Goal: Communication & Community: Answer question/provide support

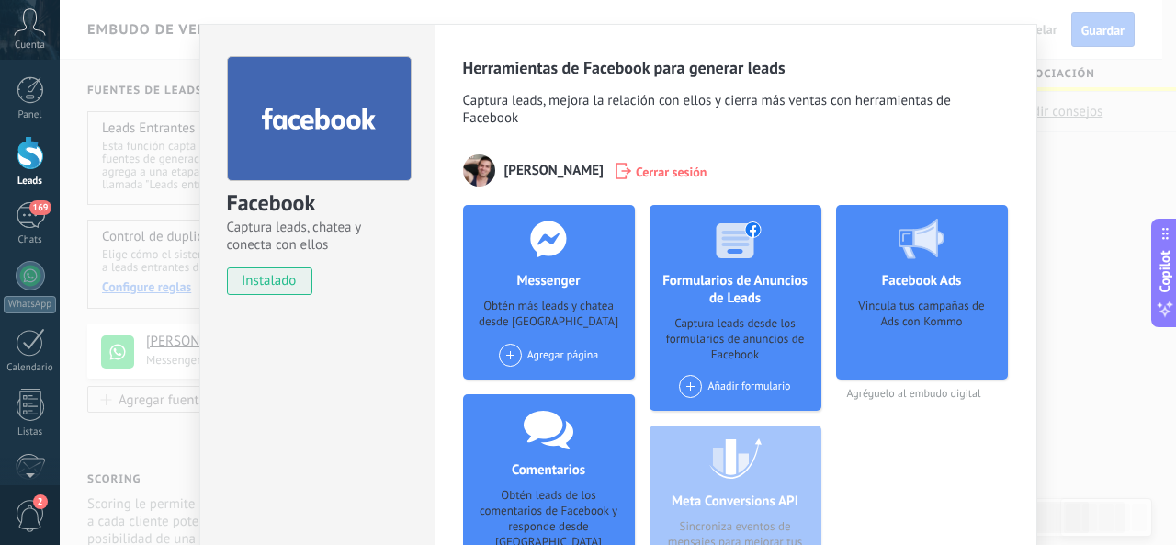
scroll to position [92, 0]
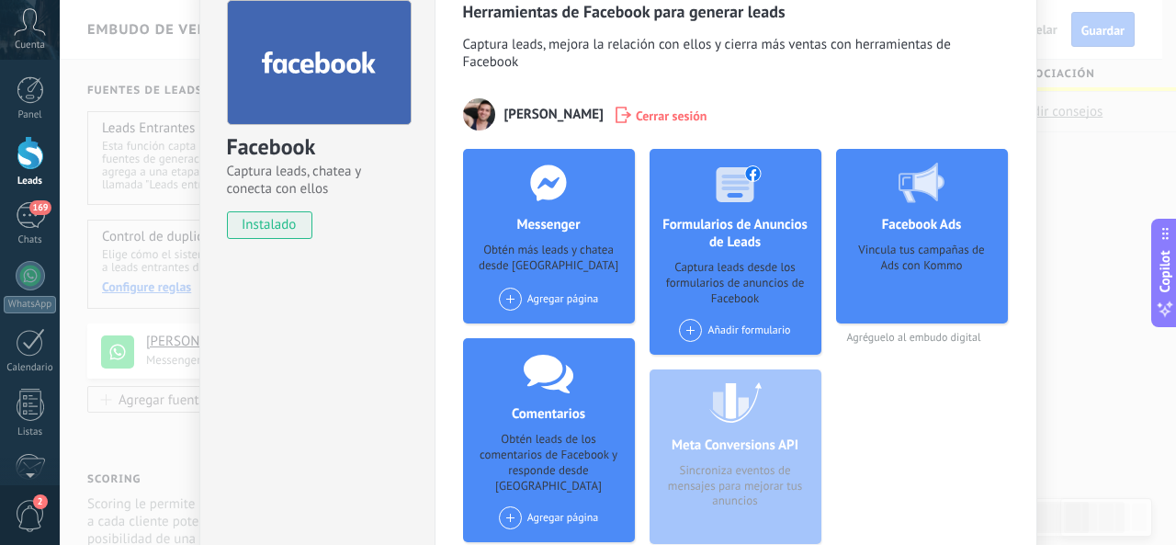
click at [575, 304] on div "Agregar página" at bounding box center [549, 299] width 100 height 23
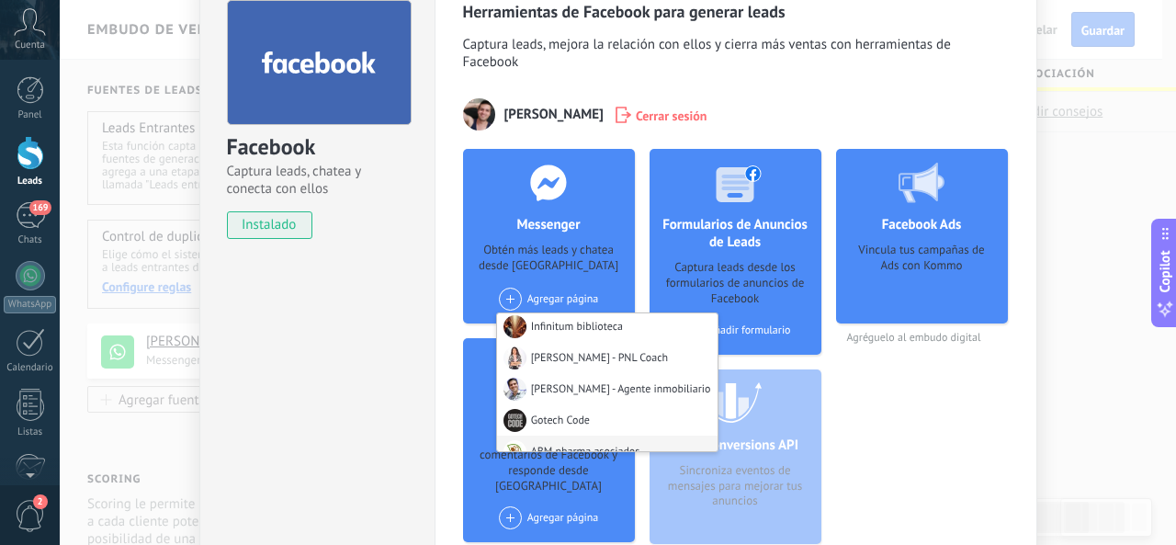
scroll to position [0, 0]
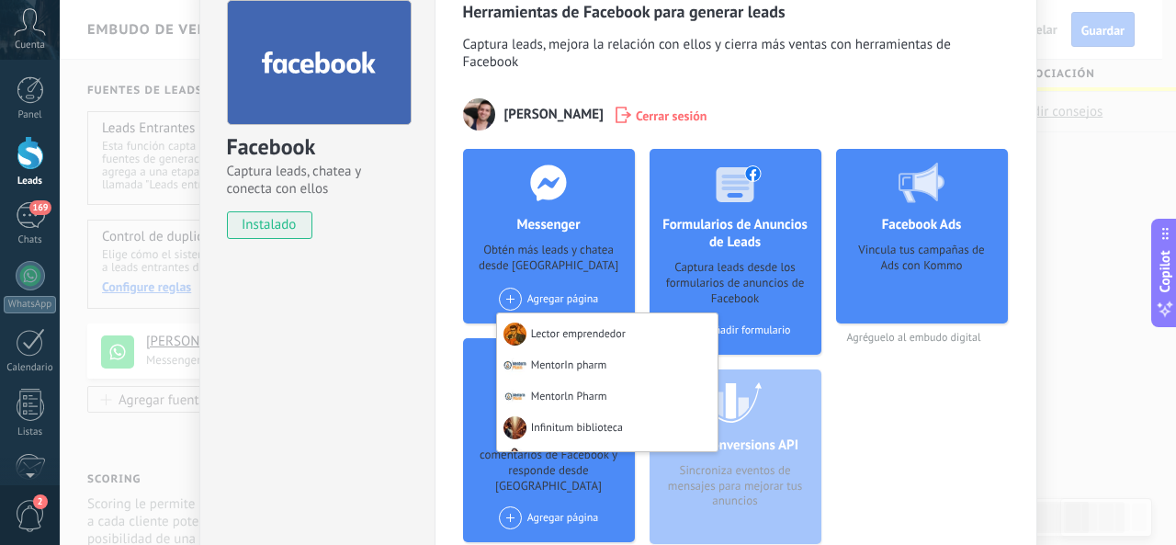
click at [628, 337] on div "Lector emprendedor" at bounding box center [607, 331] width 221 height 36
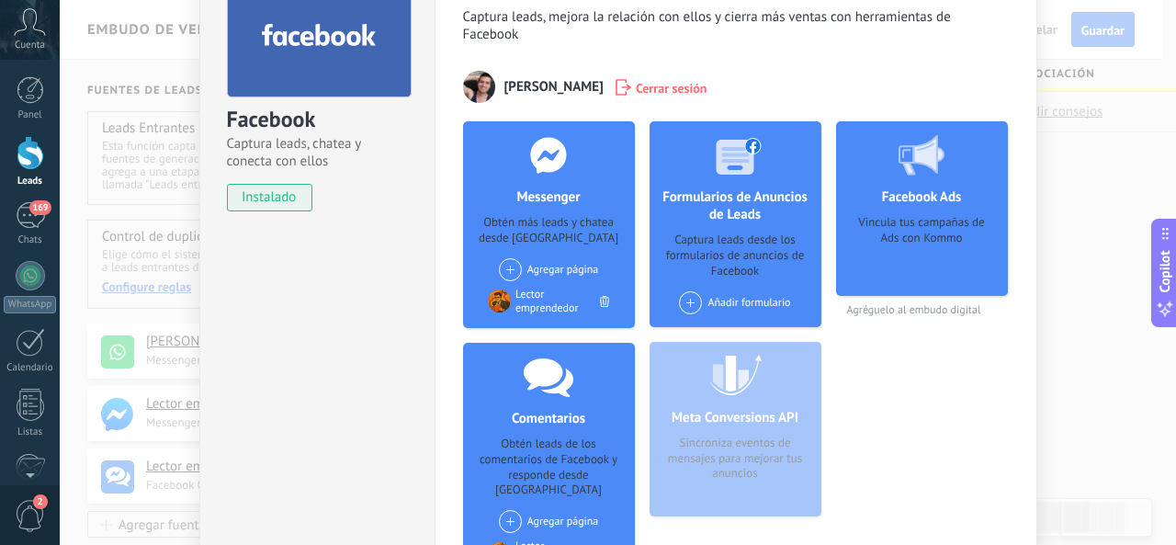
scroll to position [92, 0]
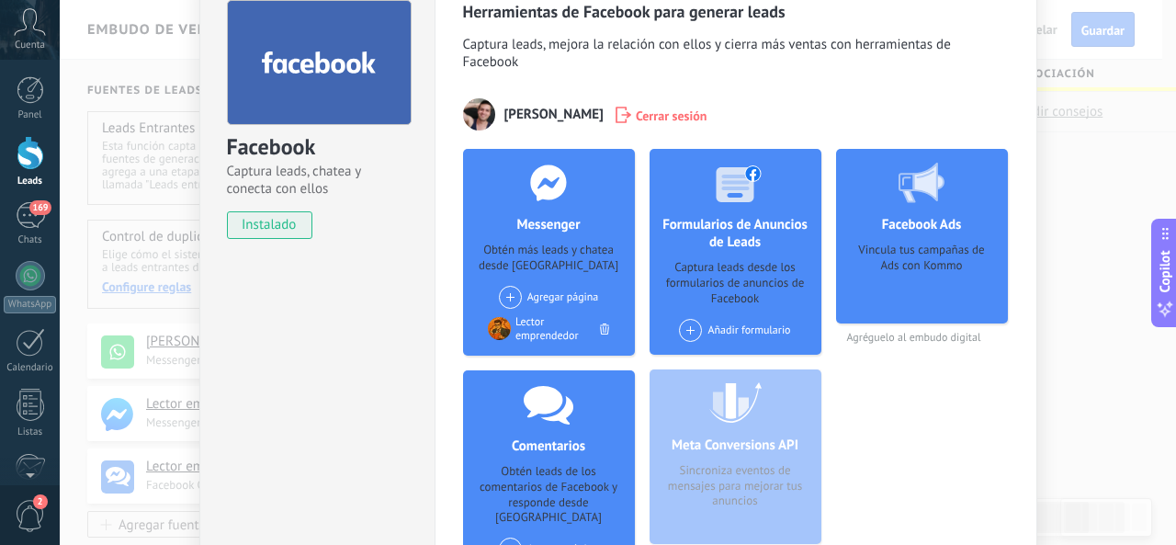
click at [904, 260] on div "Vincula tus campañas de Ads con Kommo" at bounding box center [922, 277] width 142 height 69
click at [922, 335] on span "Agréguelo al embudo digital" at bounding box center [922, 338] width 172 height 14
click at [1084, 131] on div "Facebook Captura leads, chatea y conecta con ellos instalado Desinstalar Herram…" at bounding box center [618, 272] width 1116 height 545
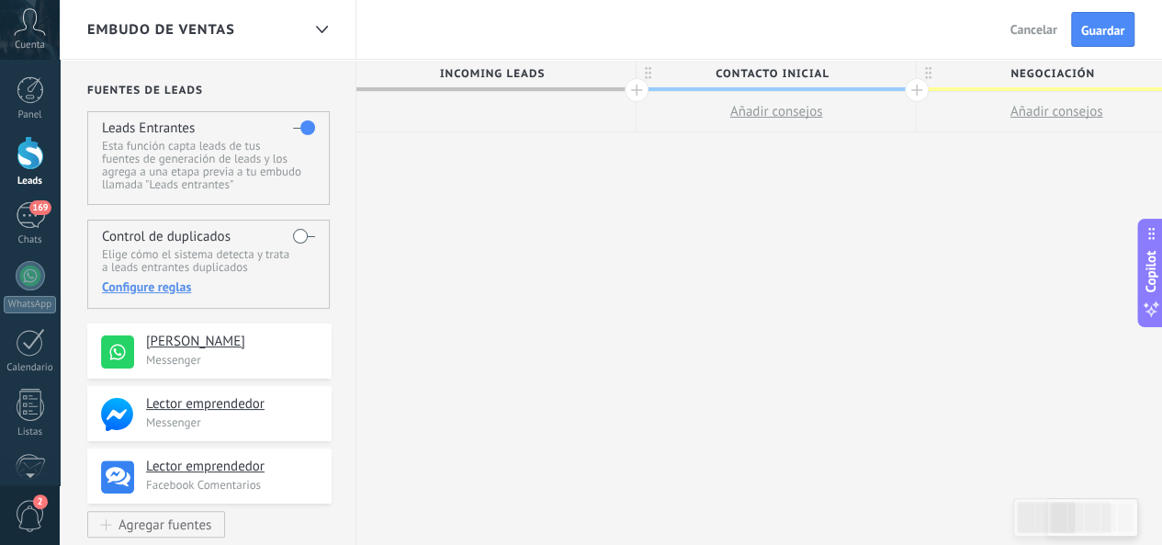
scroll to position [1, 0]
click at [37, 148] on div at bounding box center [31, 153] width 28 height 34
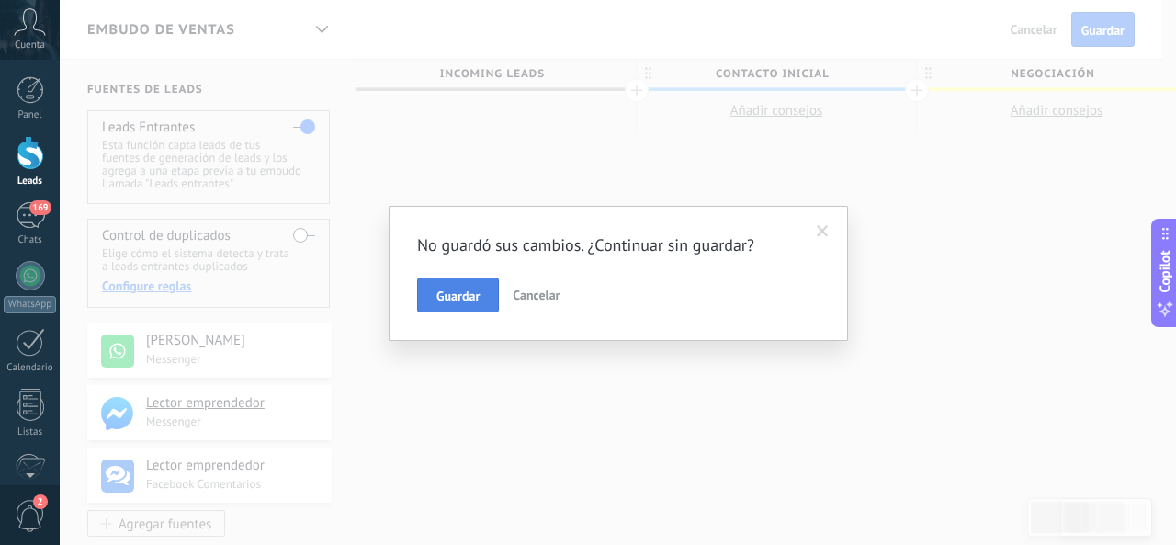
click at [485, 292] on button "Guardar" at bounding box center [458, 294] width 82 height 35
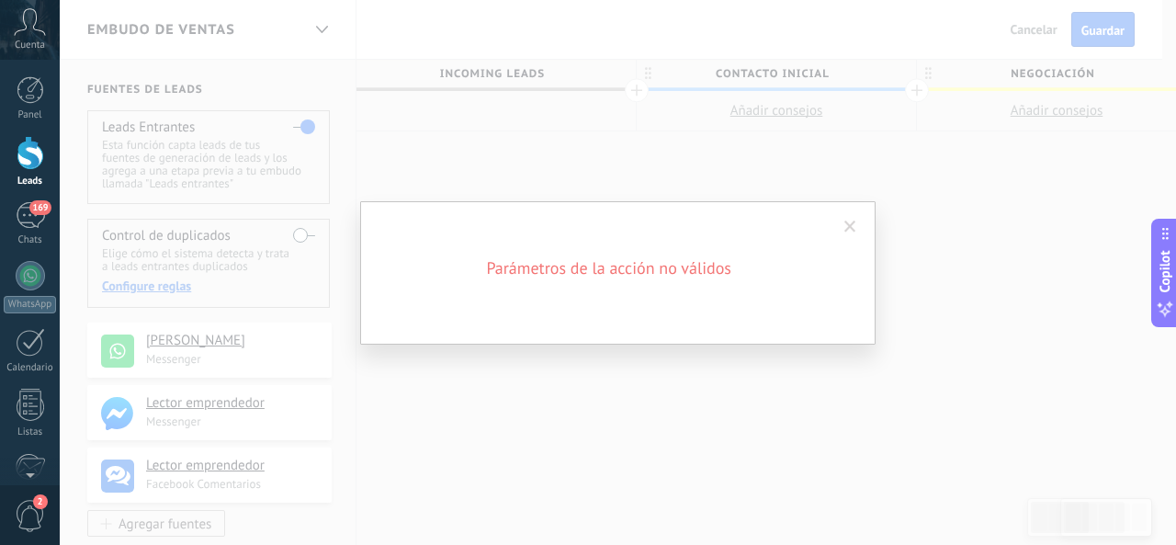
click at [853, 223] on span at bounding box center [850, 227] width 12 height 13
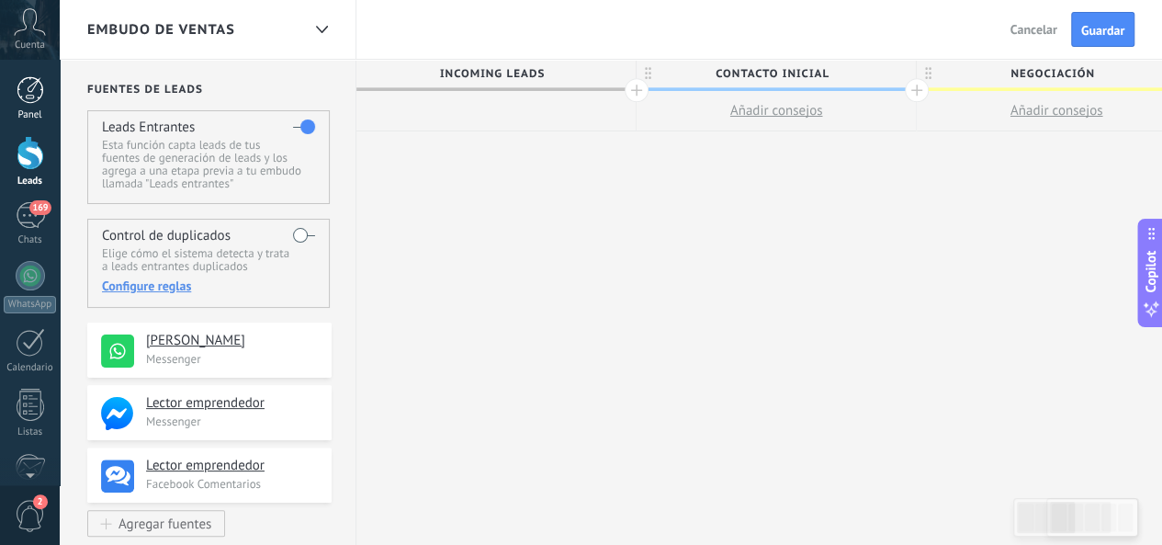
click at [35, 107] on link "Panel" at bounding box center [30, 98] width 60 height 45
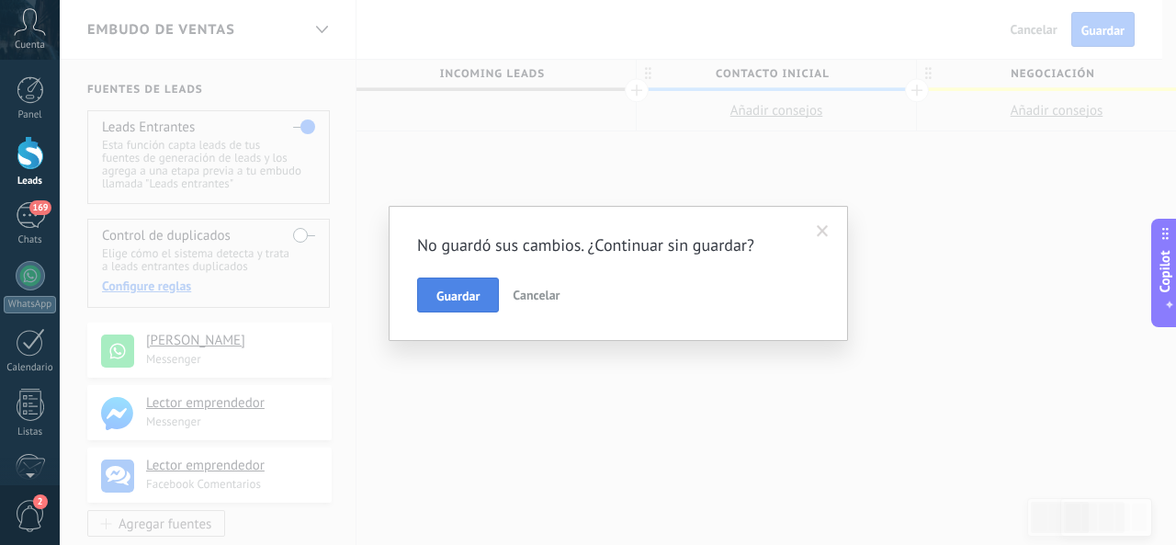
click at [461, 289] on span "Guardar" at bounding box center [457, 295] width 43 height 13
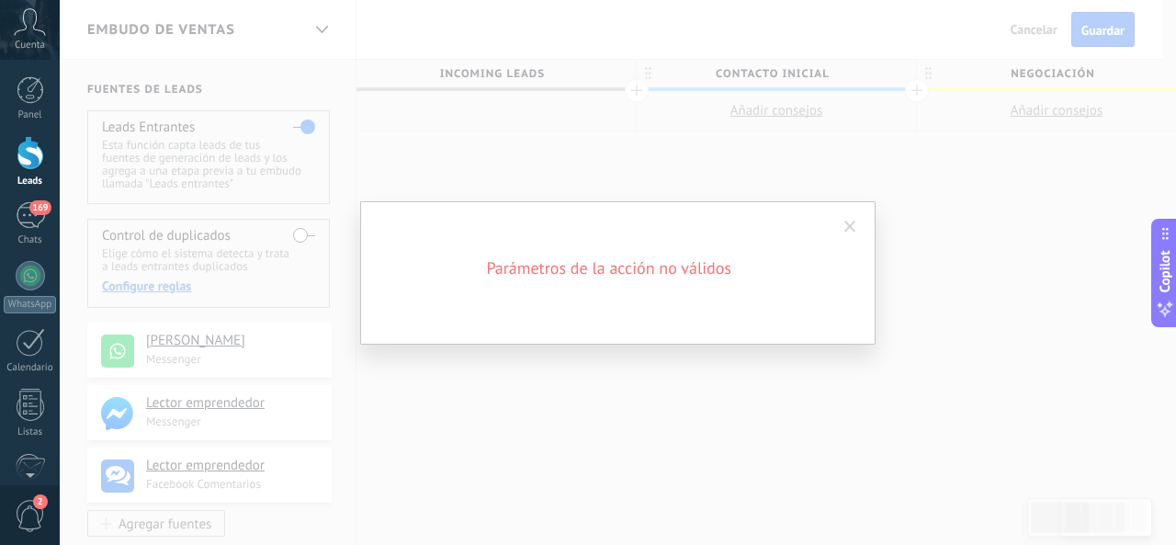
click at [627, 263] on h2 "Parámetros de la acción no válidos" at bounding box center [609, 268] width 440 height 22
click at [849, 221] on span at bounding box center [850, 227] width 12 height 13
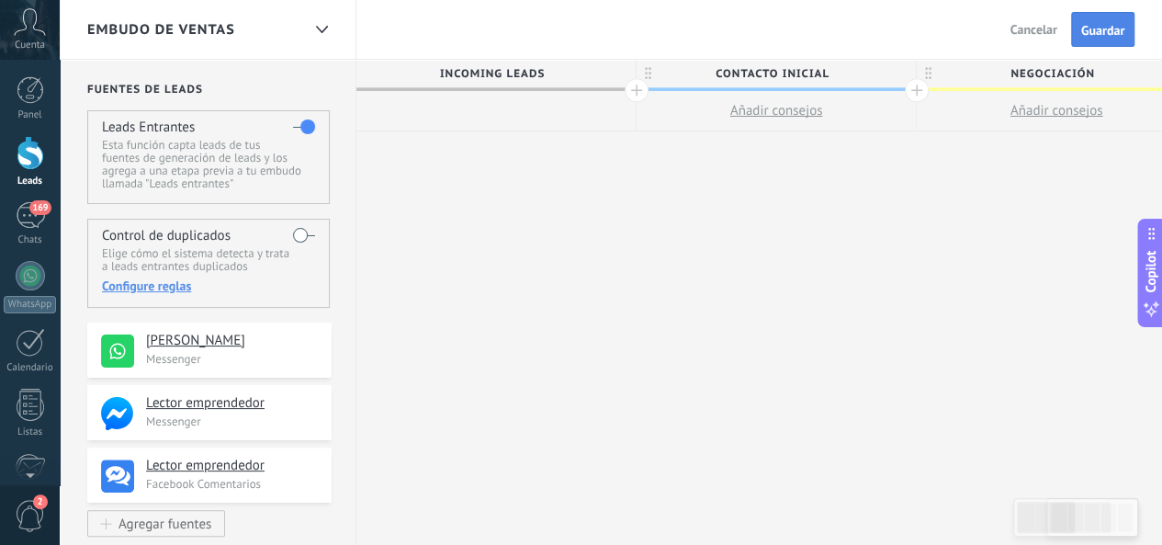
click at [1092, 19] on button "Guardar" at bounding box center [1102, 29] width 63 height 35
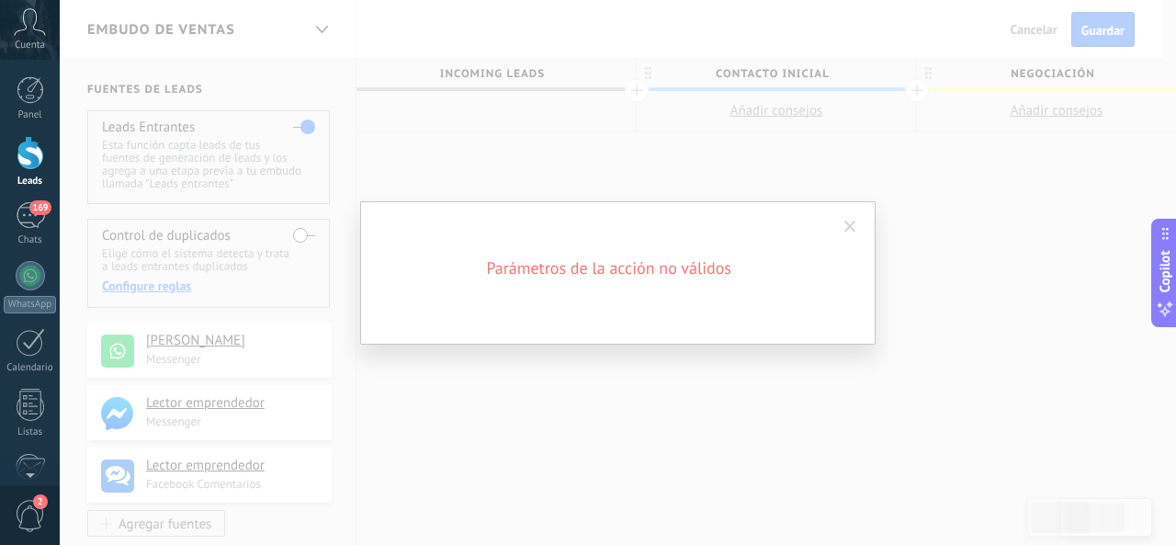
click at [853, 223] on span at bounding box center [850, 227] width 12 height 13
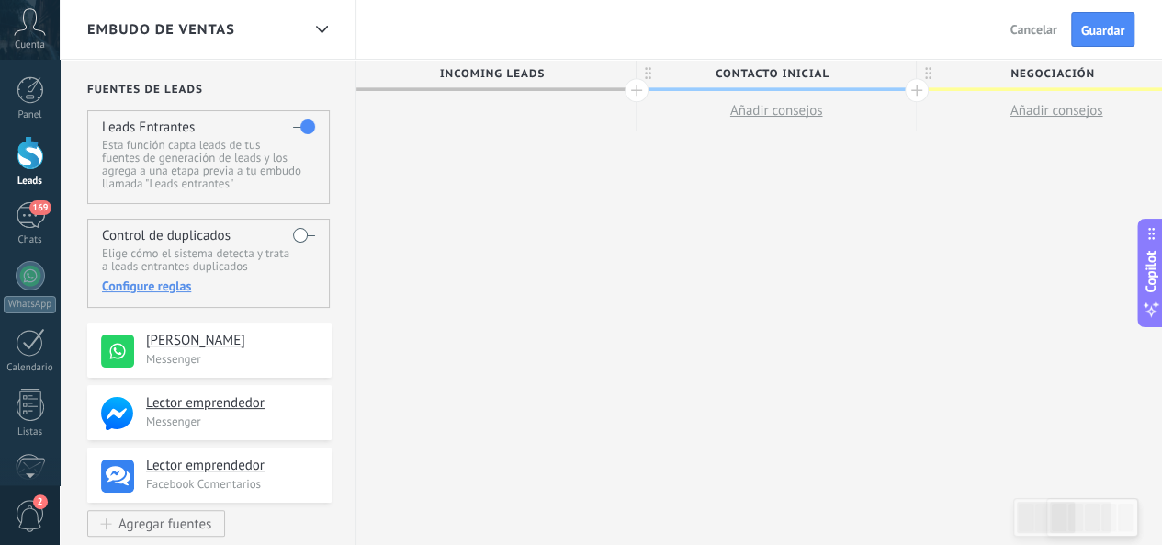
click at [1016, 37] on span "Cancelar" at bounding box center [1034, 29] width 47 height 17
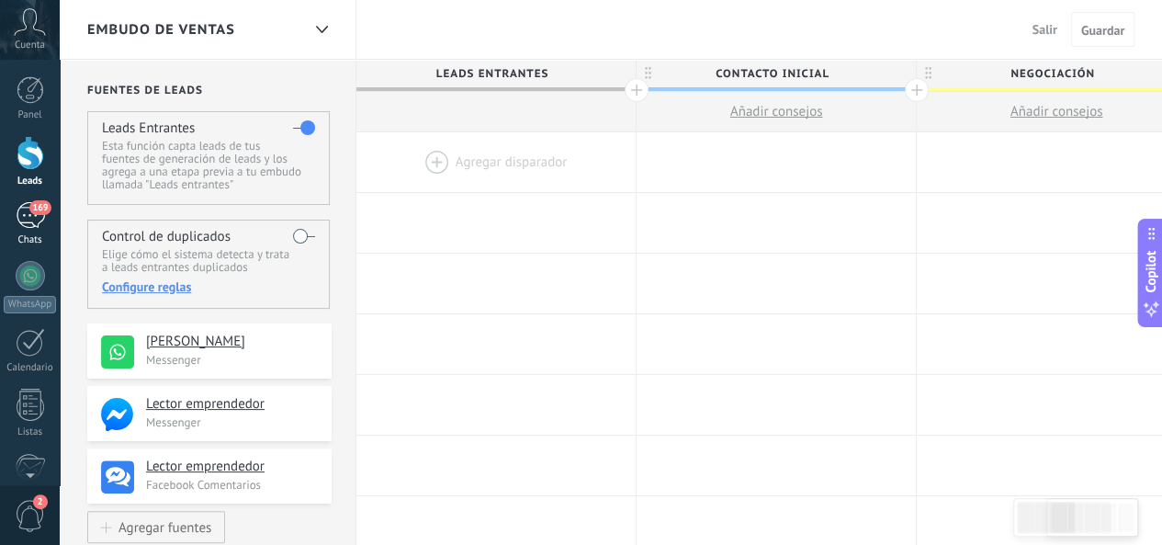
click at [35, 205] on span "169" at bounding box center [39, 207] width 21 height 15
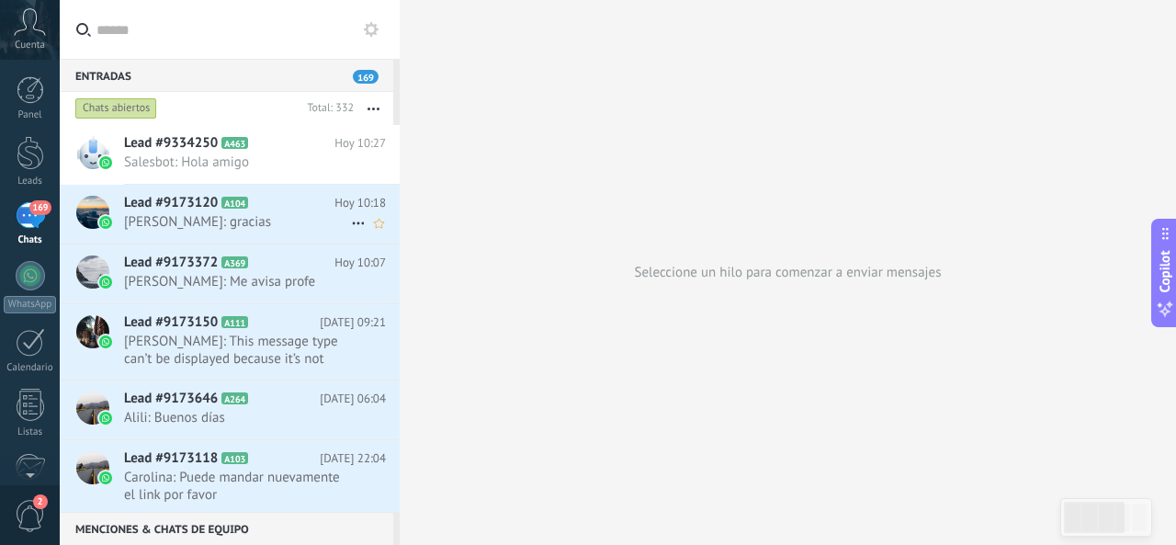
click at [188, 216] on span "[PERSON_NAME]: gracias" at bounding box center [237, 221] width 227 height 17
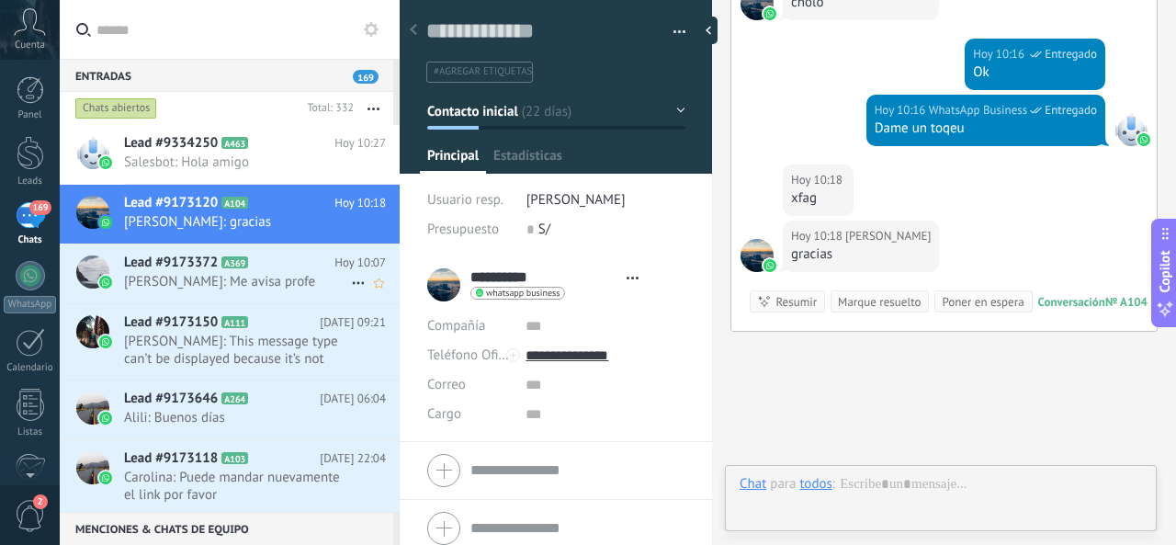
scroll to position [28, 0]
click at [283, 271] on h2 "Lead #9173372 A369" at bounding box center [229, 263] width 210 height 18
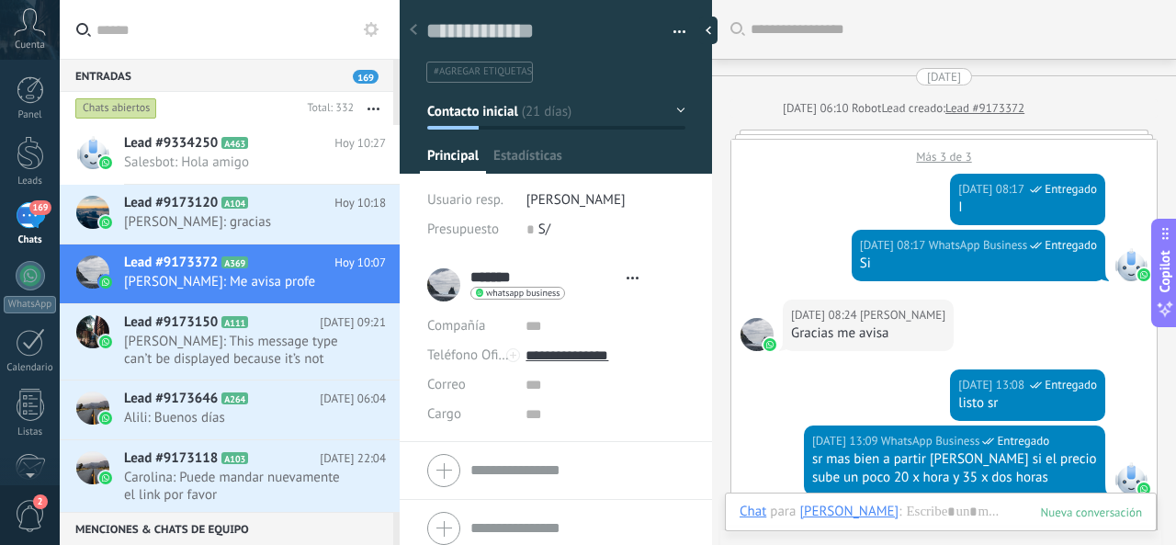
type textarea "**********"
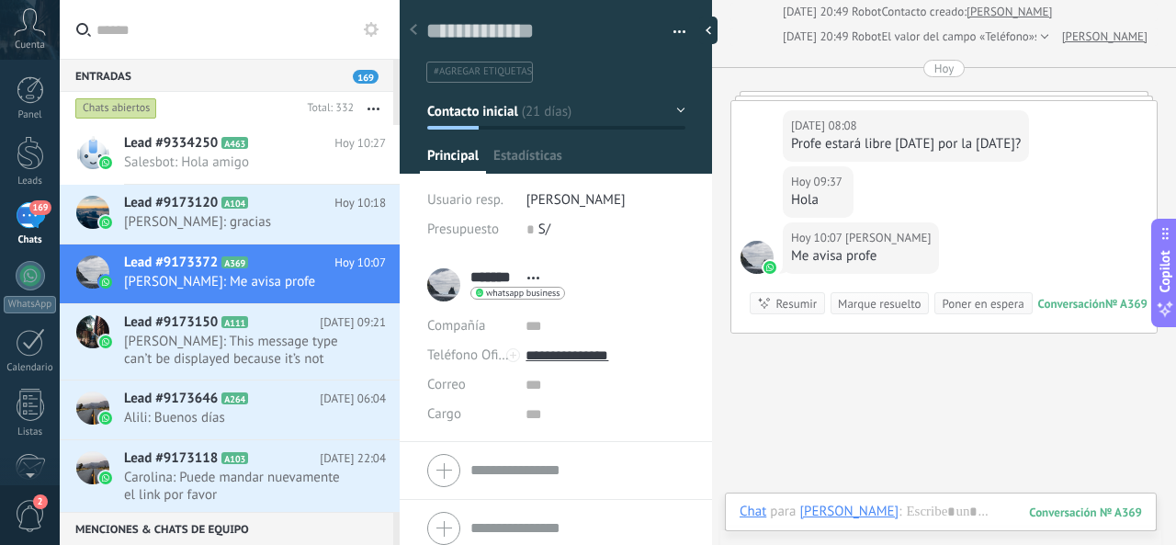
scroll to position [28, 0]
click at [896, 503] on div at bounding box center [941, 530] width 402 height 55
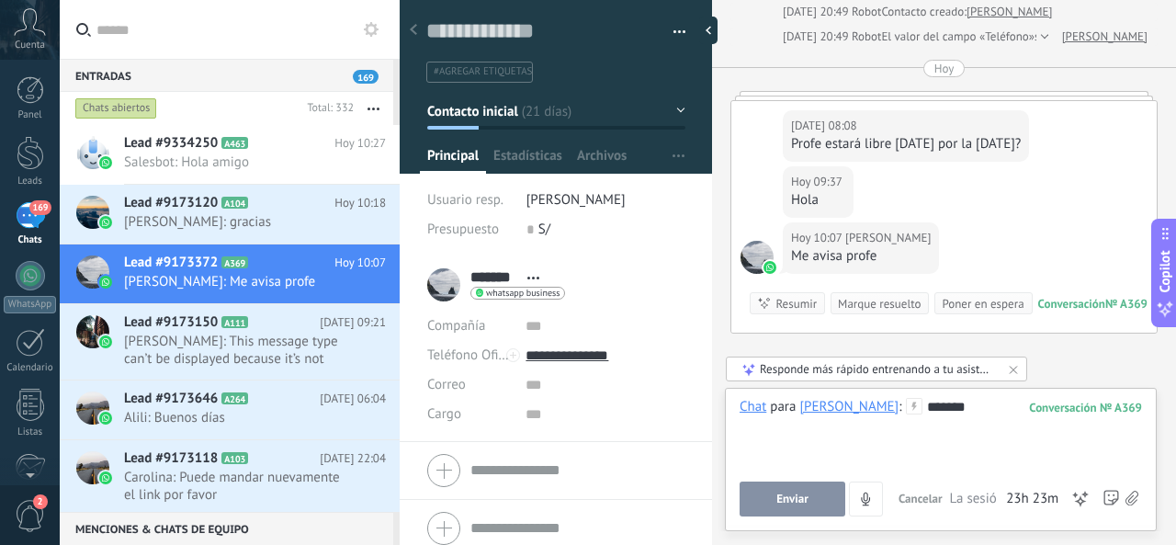
click at [830, 482] on div "Enviar Cancelar Rastrear clics en links ? Reducir links largos y rastrear clics…" at bounding box center [845, 498] width 210 height 35
click at [805, 492] on button "Enviar" at bounding box center [793, 498] width 106 height 35
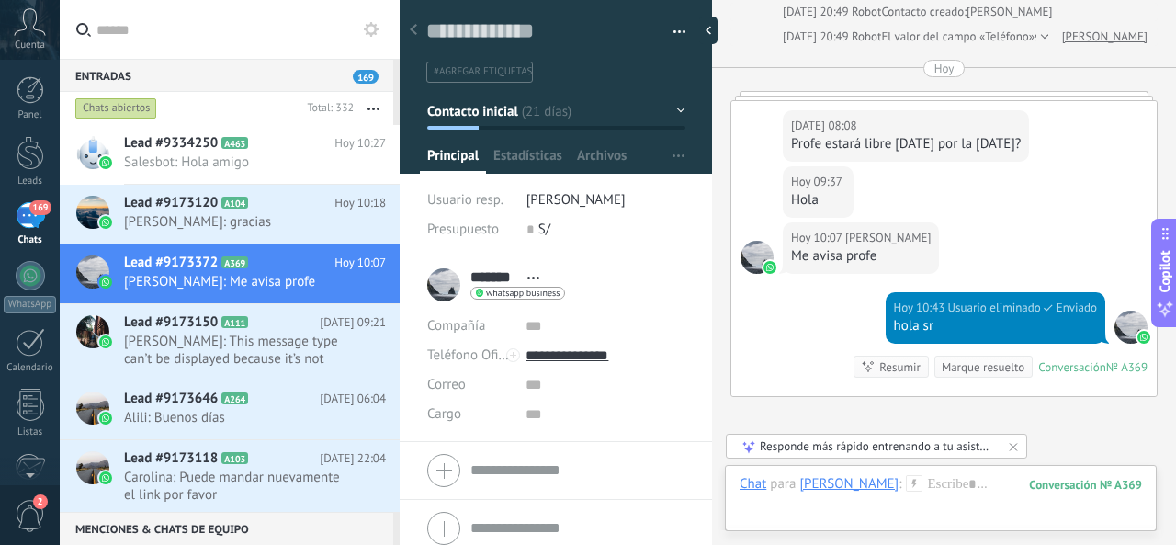
scroll to position [1828, 0]
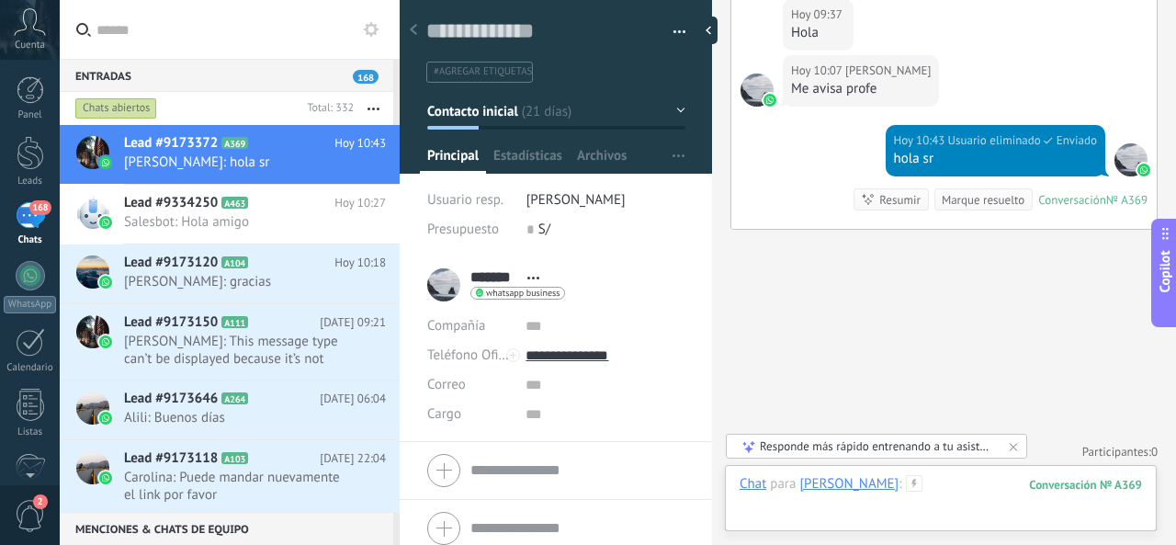
click at [921, 481] on div at bounding box center [941, 502] width 402 height 55
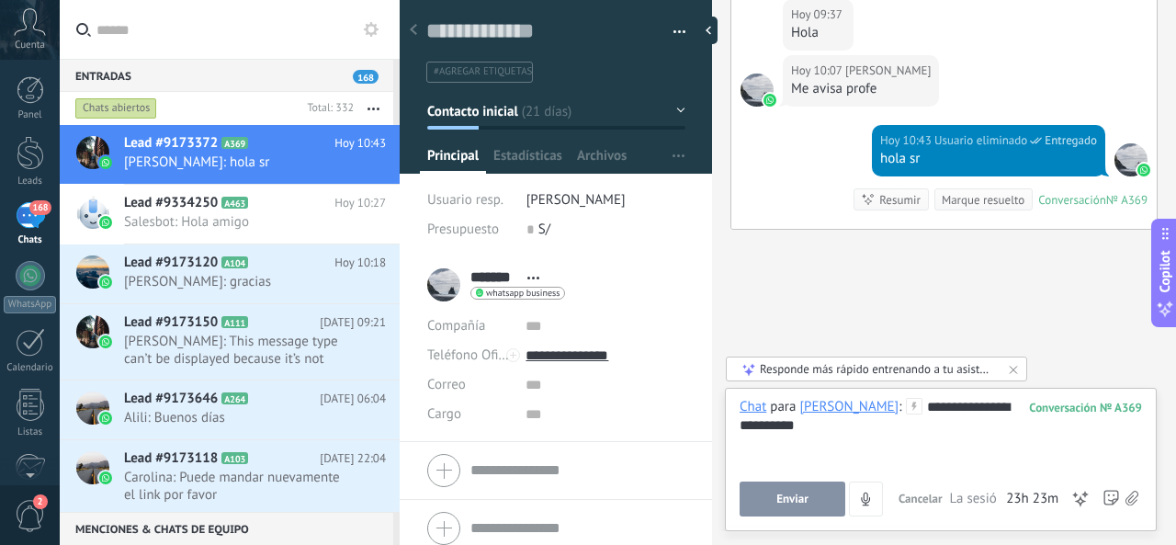
click at [814, 492] on button "Enviar" at bounding box center [793, 498] width 106 height 35
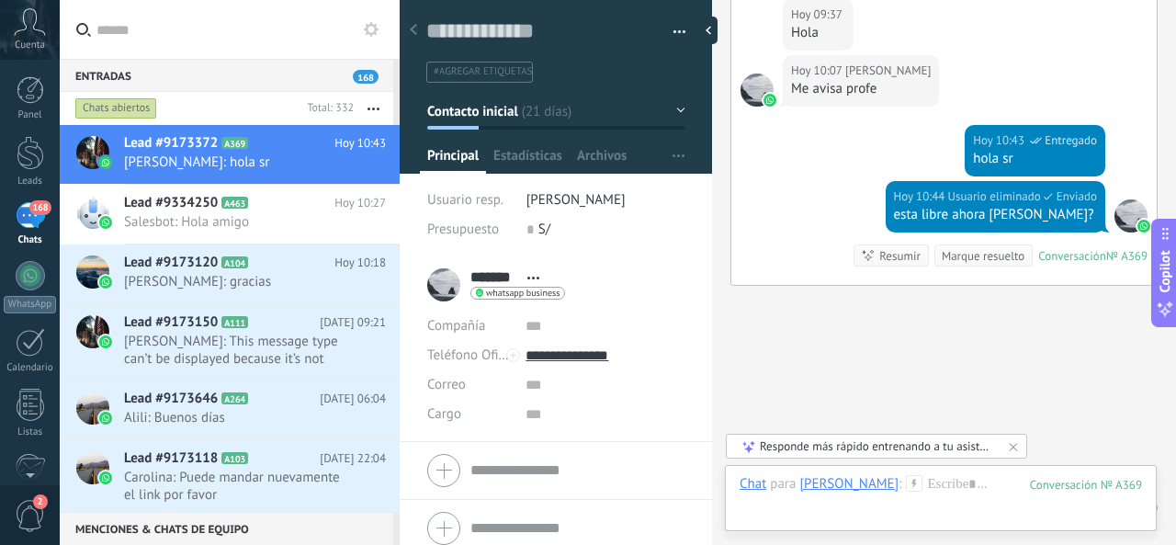
scroll to position [1884, 0]
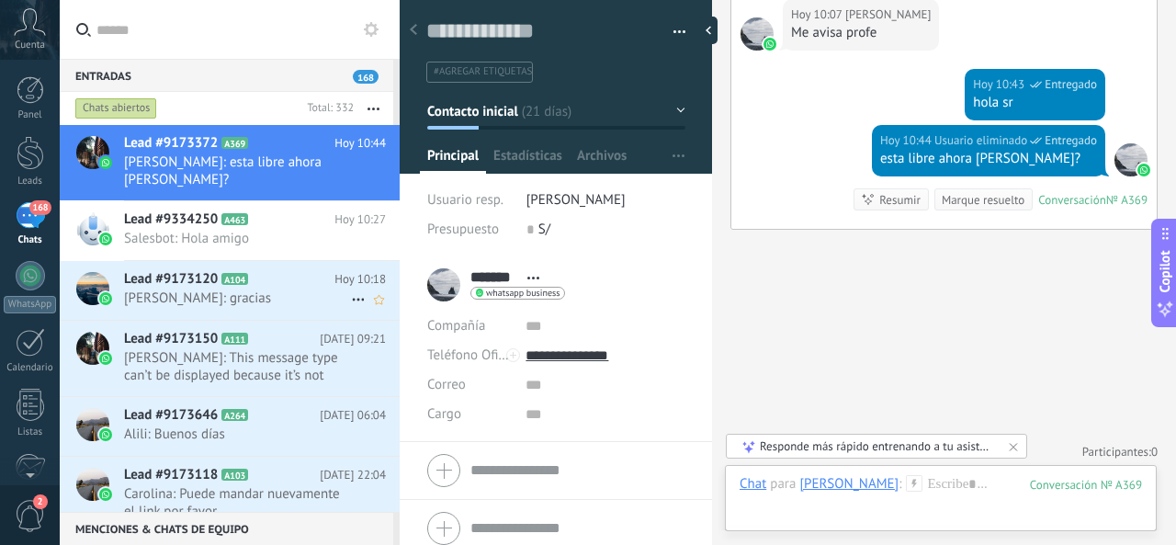
click at [241, 288] on h2 "Lead #9173120 A104" at bounding box center [229, 279] width 210 height 18
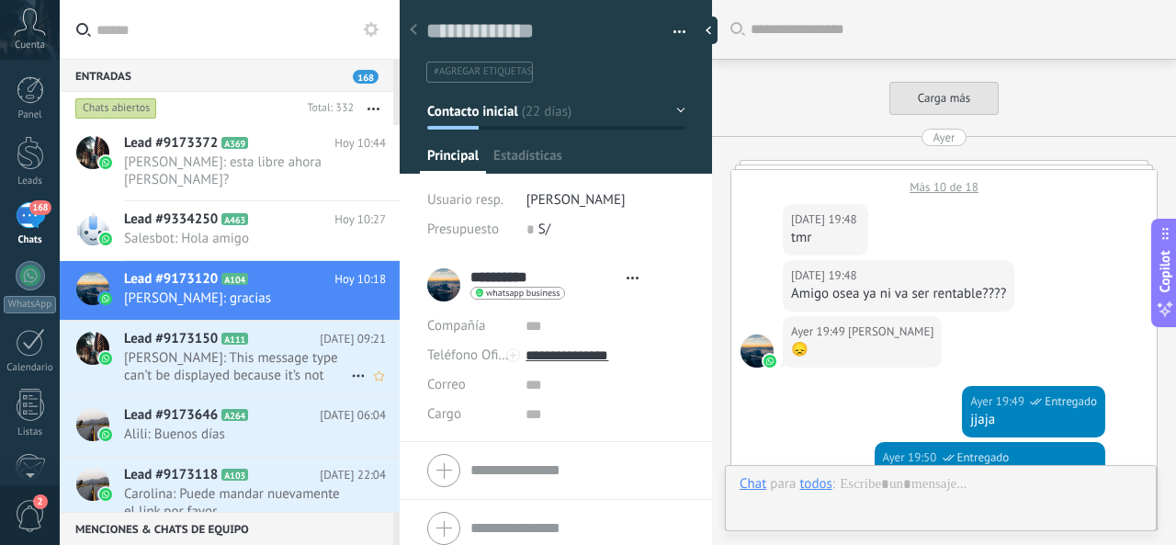
click at [262, 365] on span "[PERSON_NAME]: This message type can’t be displayed because it’s not supported …" at bounding box center [237, 366] width 227 height 35
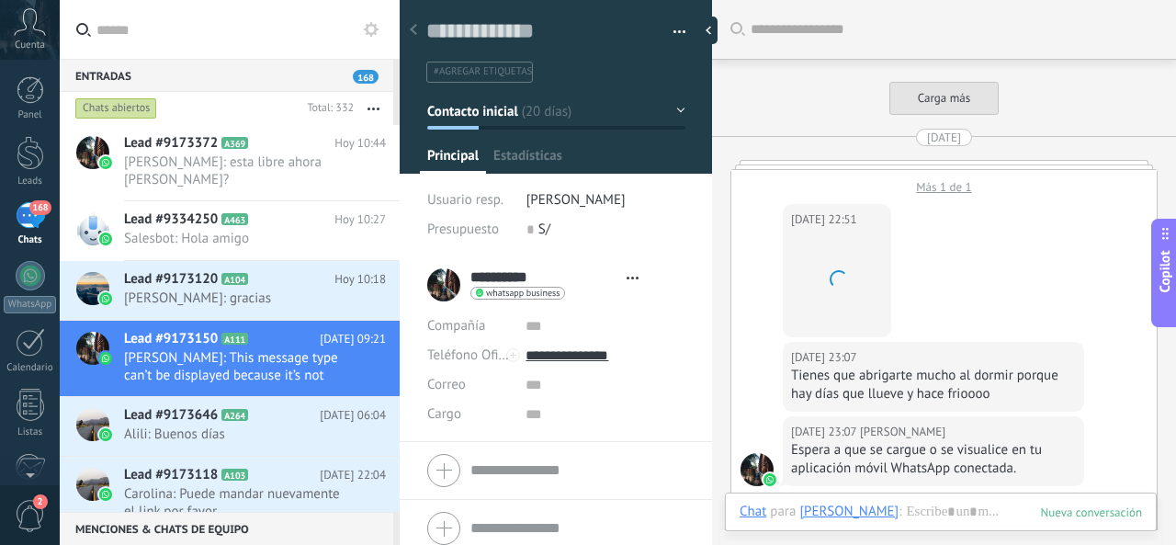
type textarea "**********"
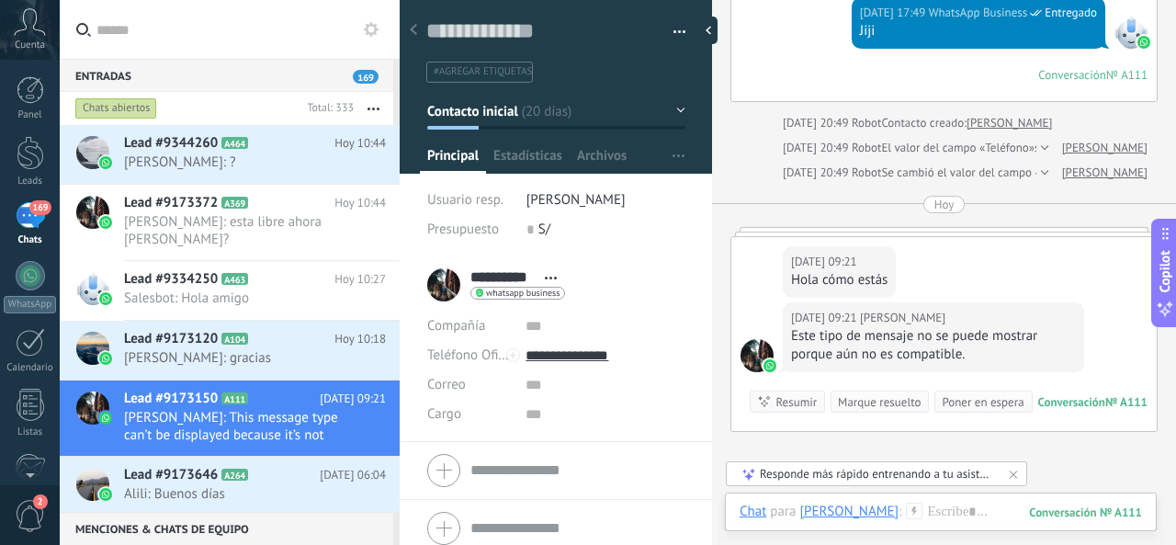
scroll to position [3136, 0]
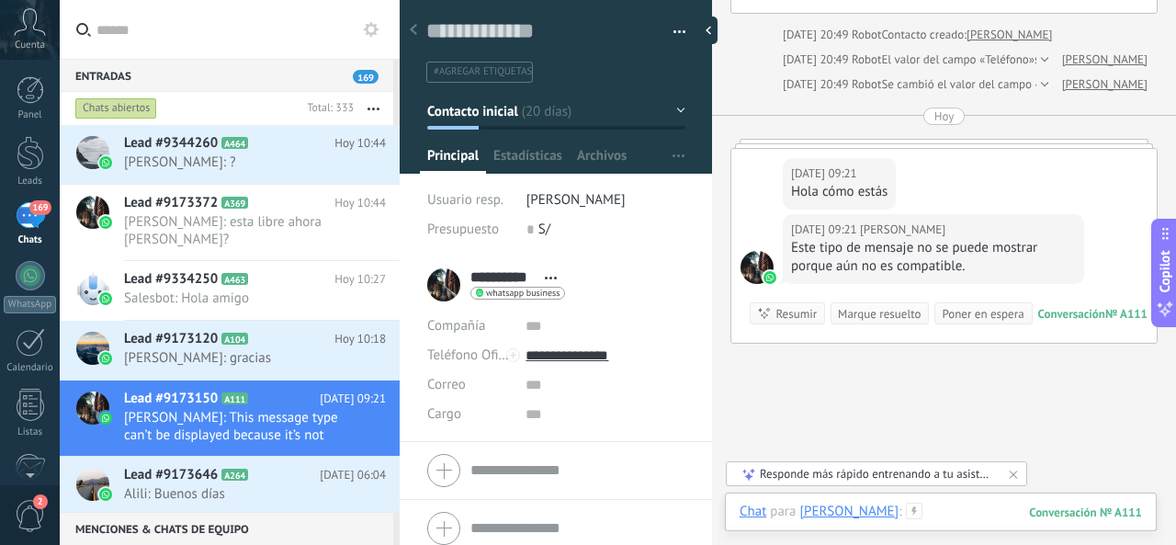
click at [923, 518] on div at bounding box center [941, 530] width 402 height 55
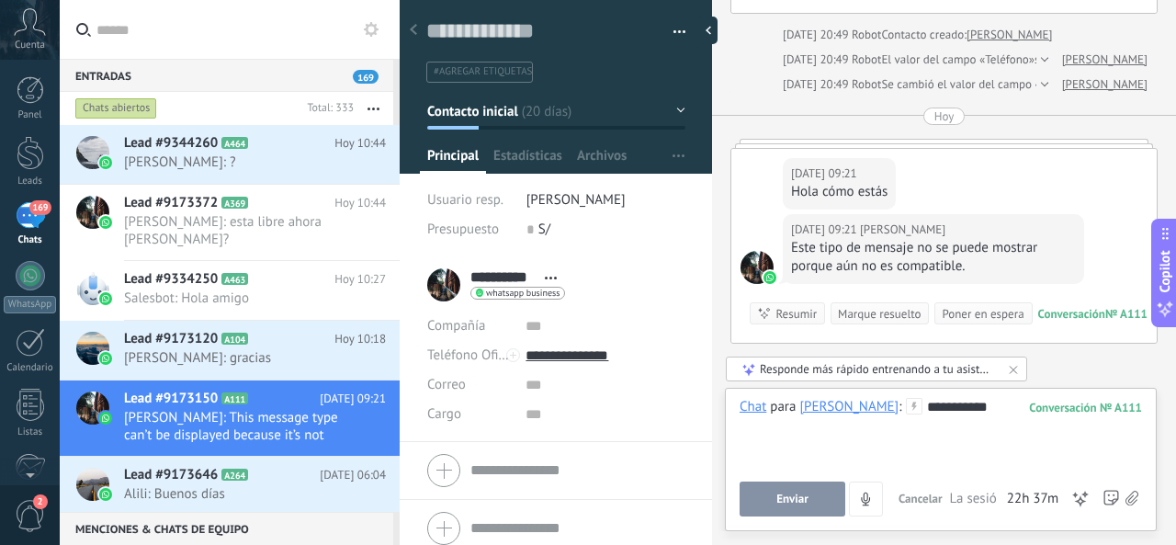
click at [775, 467] on div "**********" at bounding box center [941, 433] width 403 height 70
click at [783, 482] on button "Enviar" at bounding box center [793, 498] width 106 height 35
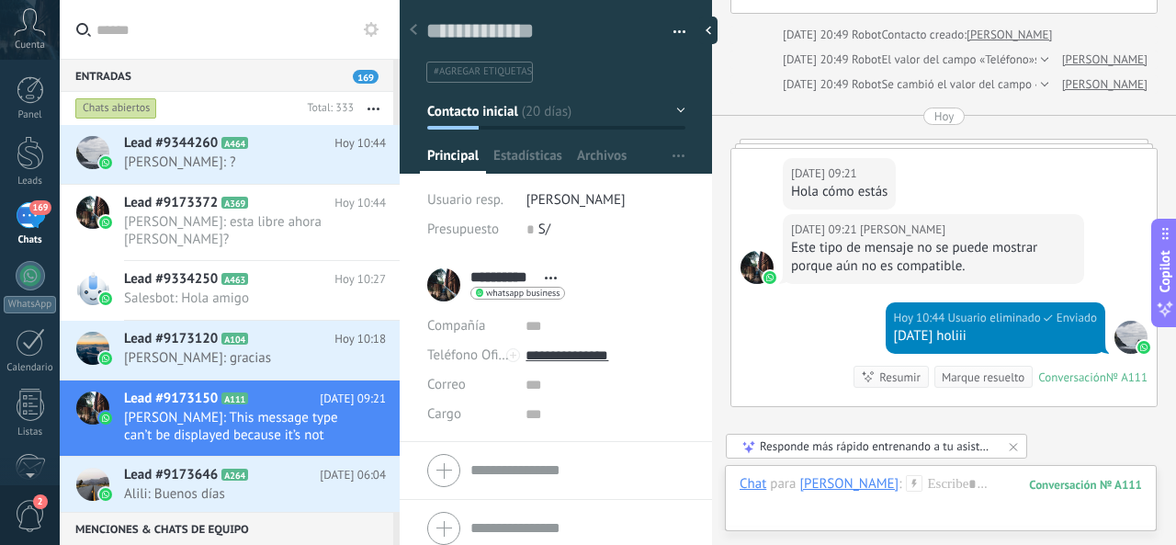
scroll to position [3312, 0]
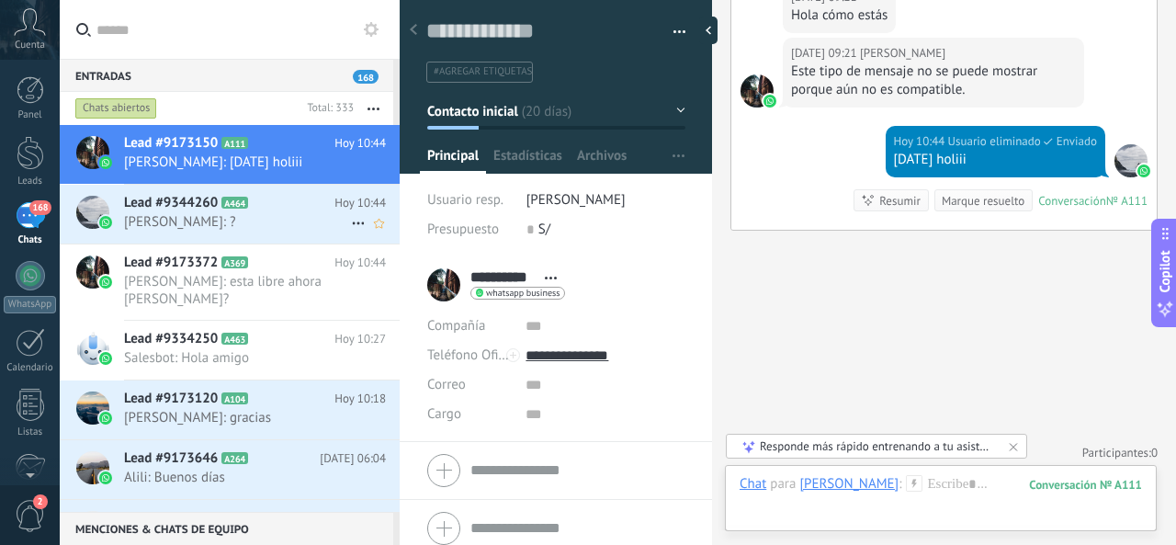
click at [285, 205] on h2 "Lead #9344260 A464" at bounding box center [229, 203] width 210 height 18
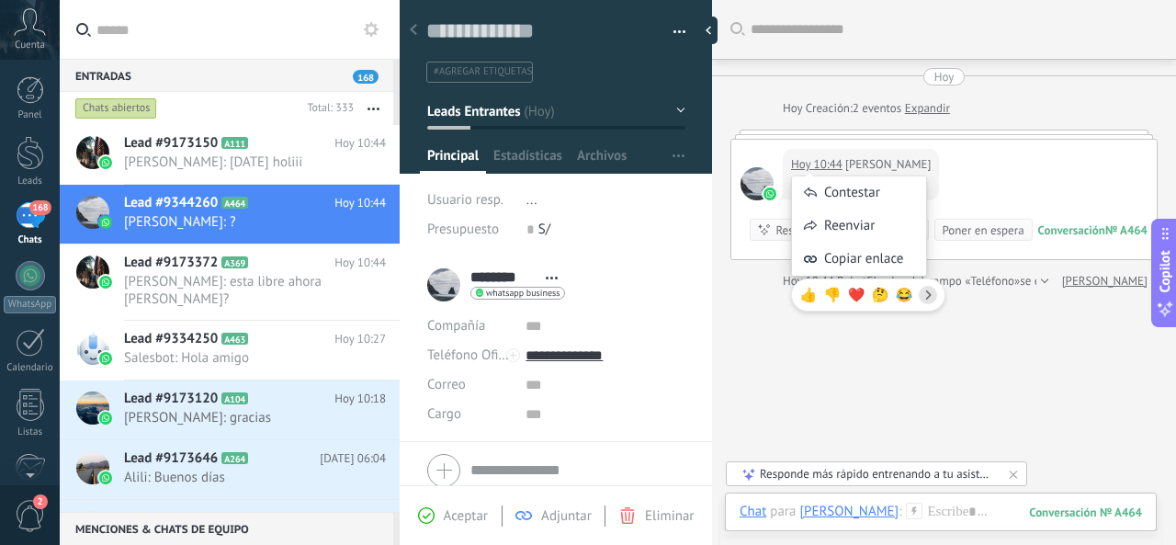
click at [825, 159] on div "Contestar Reenviar Copiar enlace 👍 👎 ❤️ 🤔 😂" at bounding box center [868, 234] width 154 height 173
click at [996, 149] on div "[DATE] 10:44 [PERSON_NAME] ? Conversación № A464 Conversación № A464 Resumir Re…" at bounding box center [943, 199] width 425 height 119
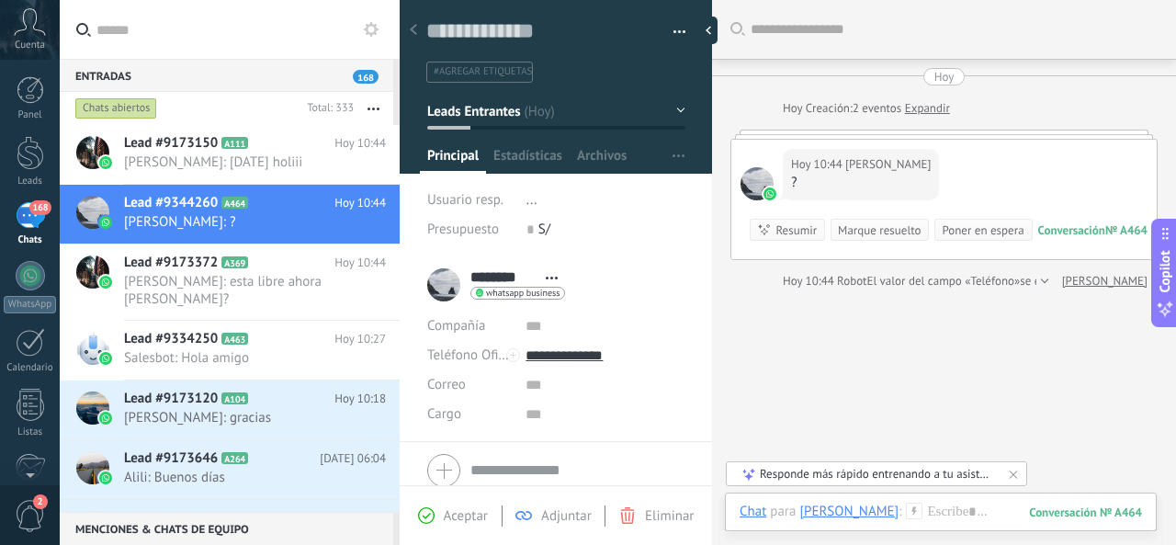
click at [1001, 131] on div at bounding box center [943, 134] width 427 height 9
click at [998, 137] on div at bounding box center [943, 134] width 427 height 9
click at [944, 109] on link "Expandir" at bounding box center [927, 108] width 45 height 18
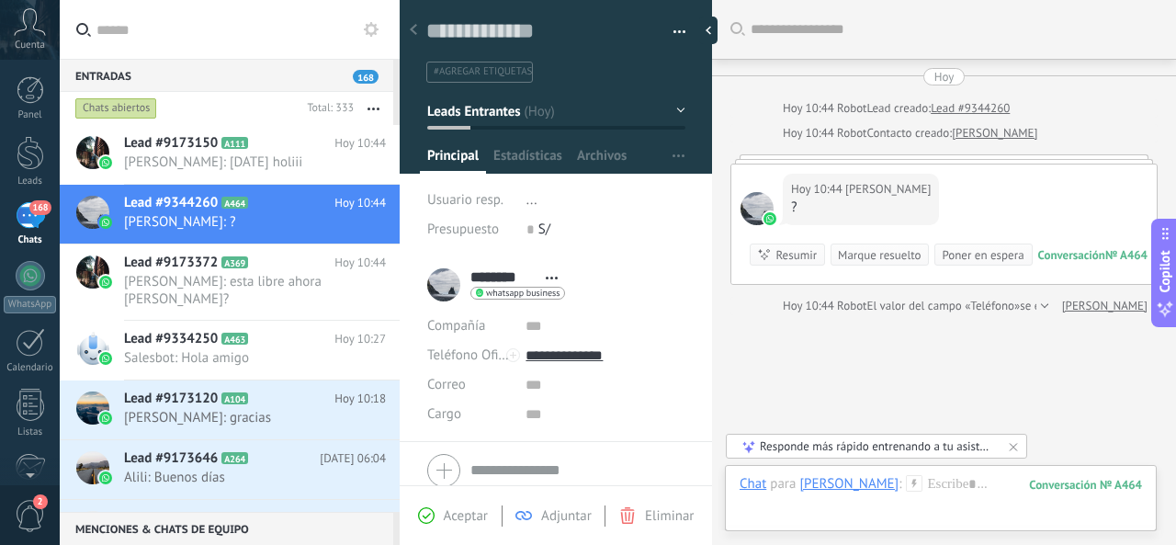
scroll to position [82, 0]
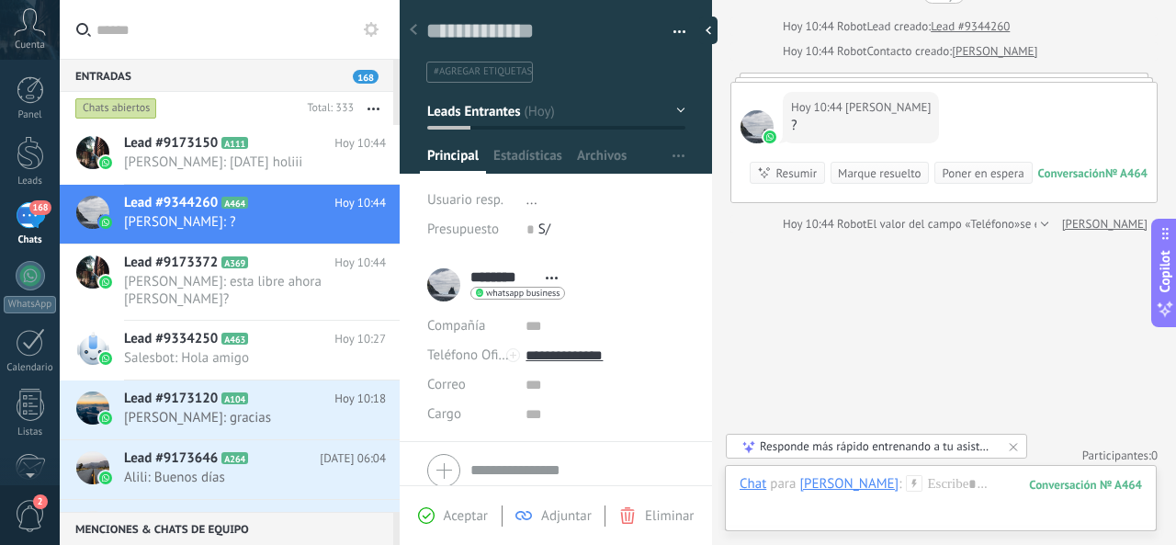
click at [983, 54] on link "[PERSON_NAME]" at bounding box center [994, 51] width 85 height 18
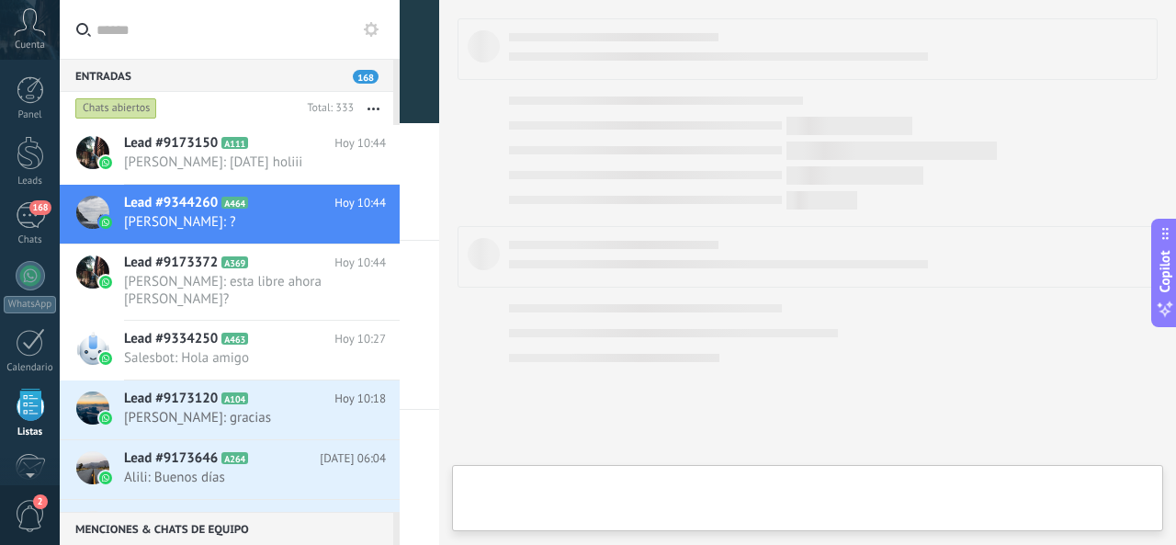
scroll to position [113, 0]
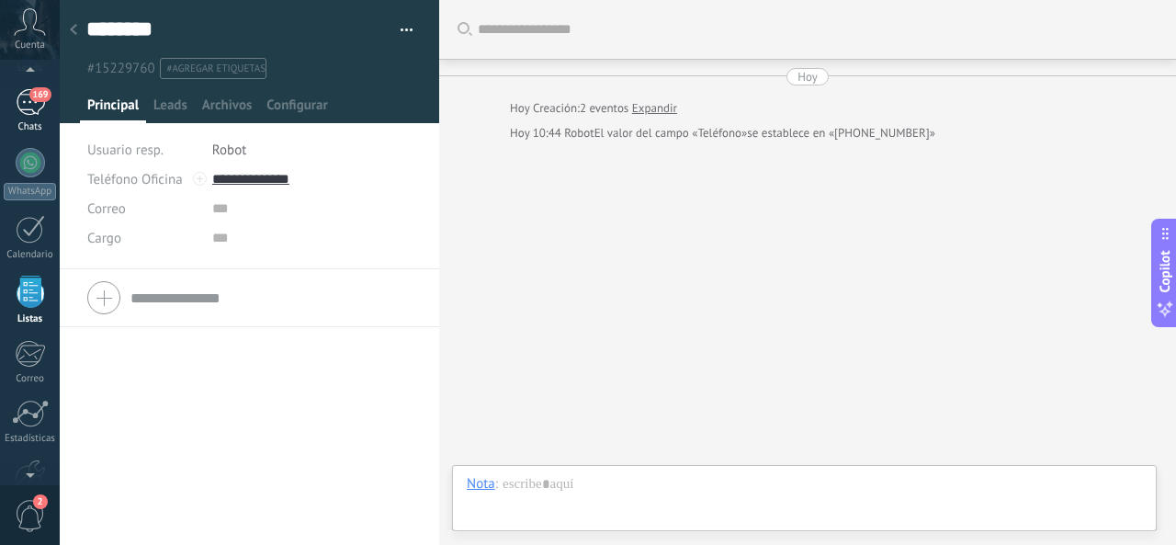
click at [39, 107] on div "169" at bounding box center [30, 102] width 29 height 27
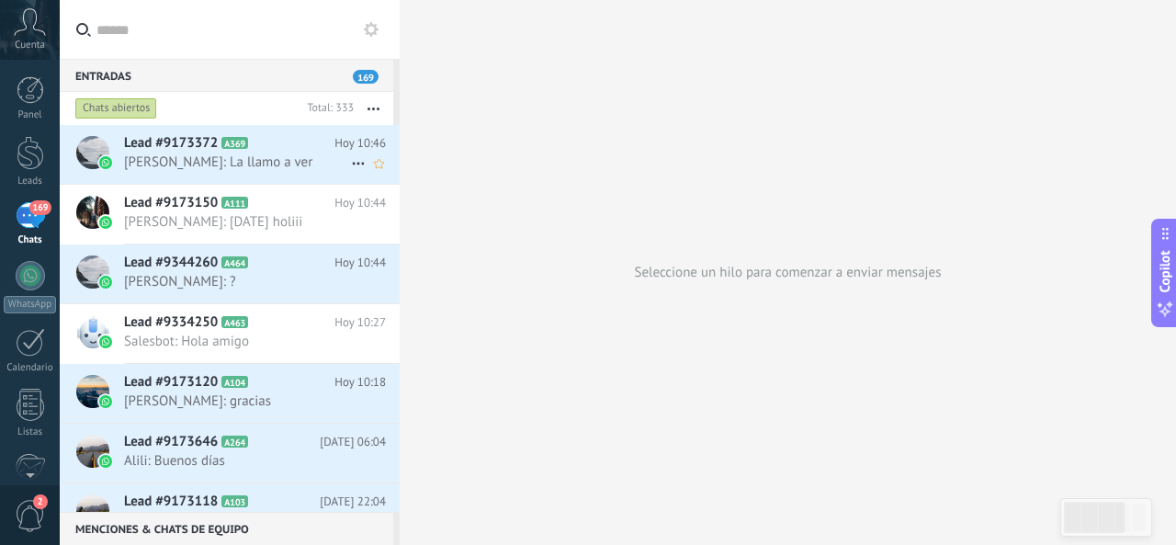
click at [224, 153] on span "[PERSON_NAME]: La llamo a ver" at bounding box center [237, 161] width 227 height 17
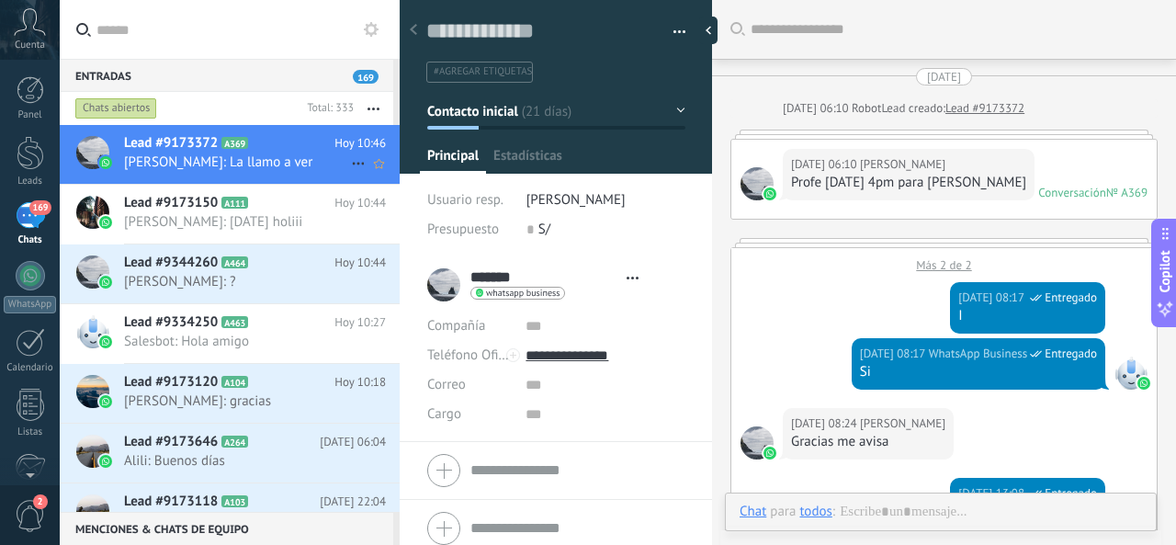
type textarea "**********"
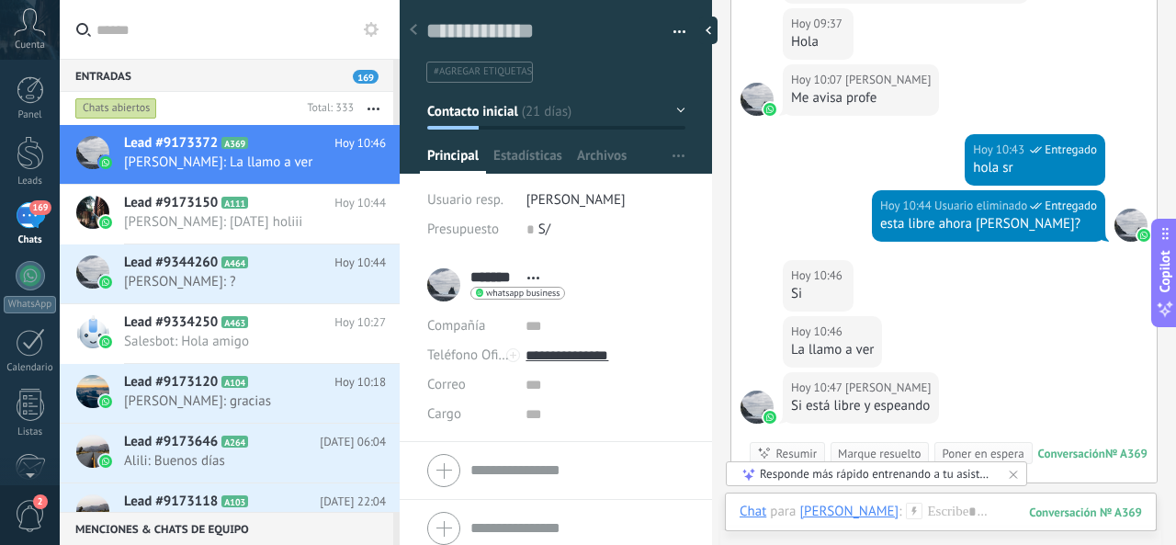
scroll to position [2030, 0]
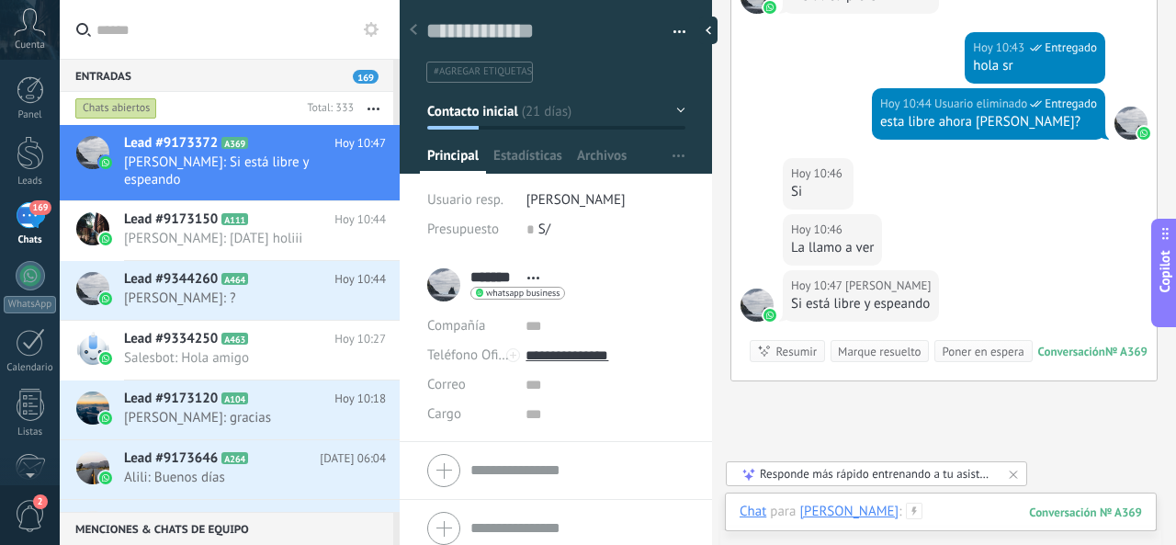
click at [892, 506] on div at bounding box center [941, 530] width 402 height 55
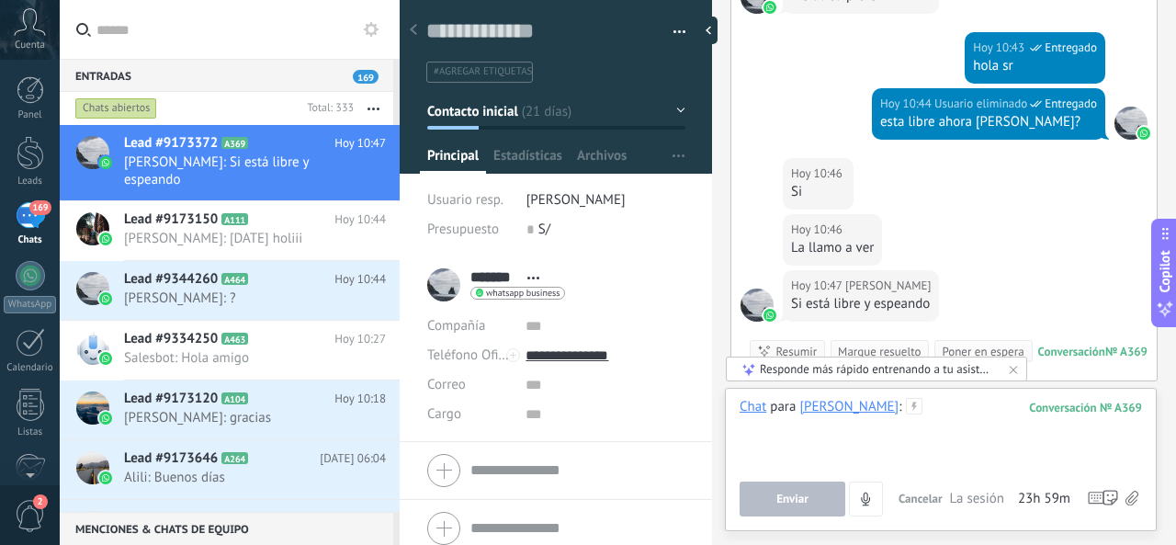
paste div
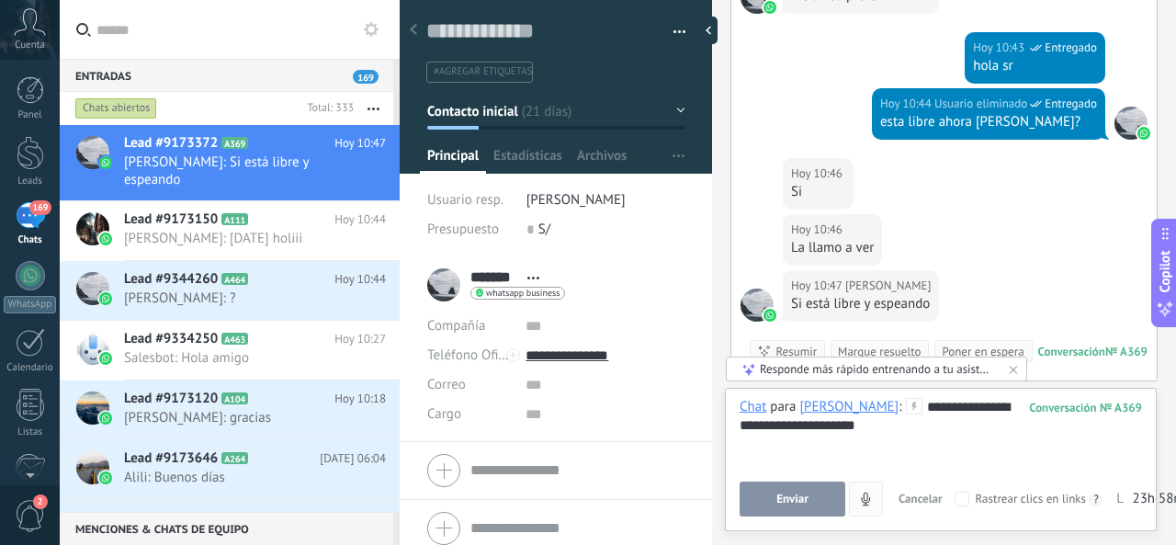
click at [795, 508] on button "Enviar" at bounding box center [793, 498] width 106 height 35
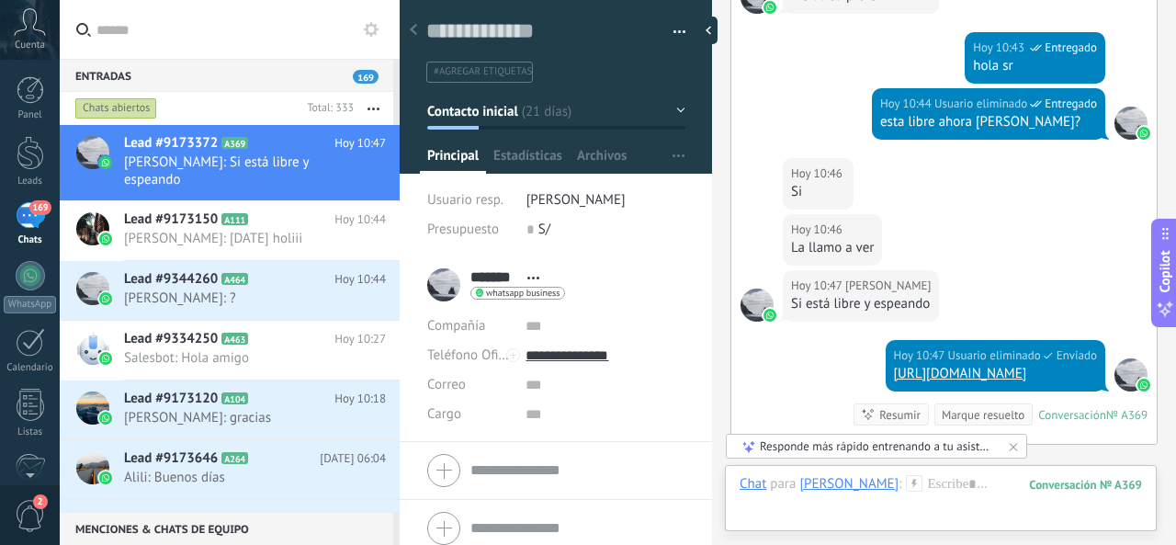
scroll to position [2244, 0]
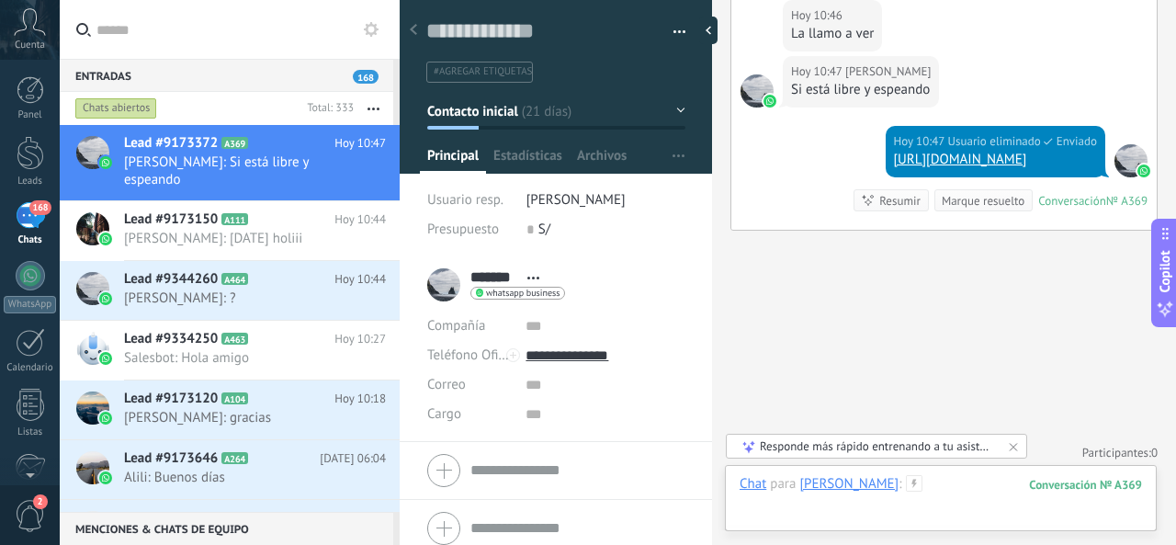
click at [919, 480] on div at bounding box center [941, 502] width 402 height 55
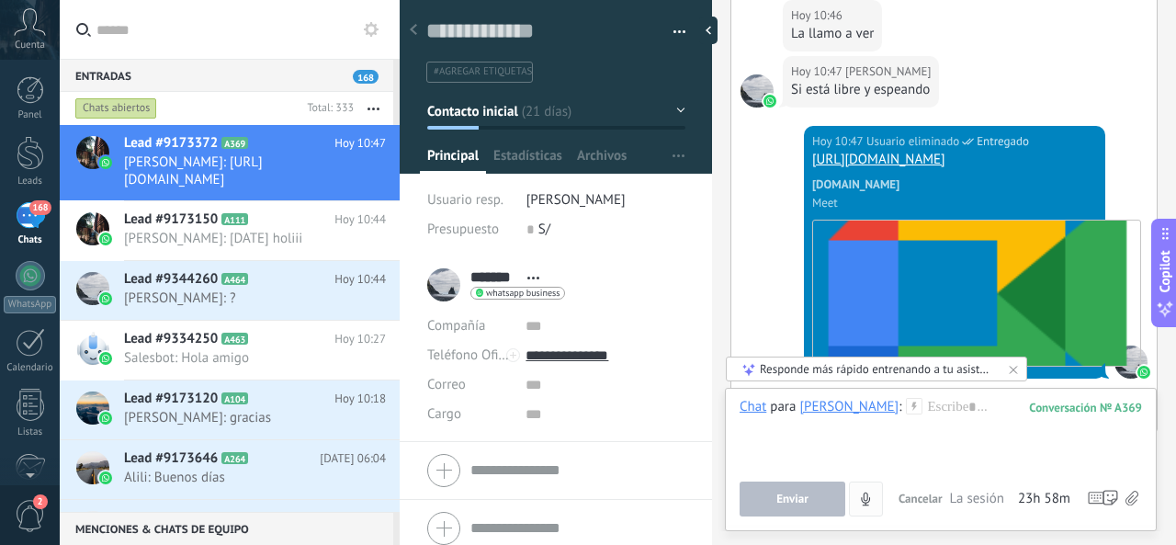
click at [875, 497] on button "4" at bounding box center [866, 498] width 34 height 35
click at [985, 429] on div at bounding box center [941, 433] width 402 height 70
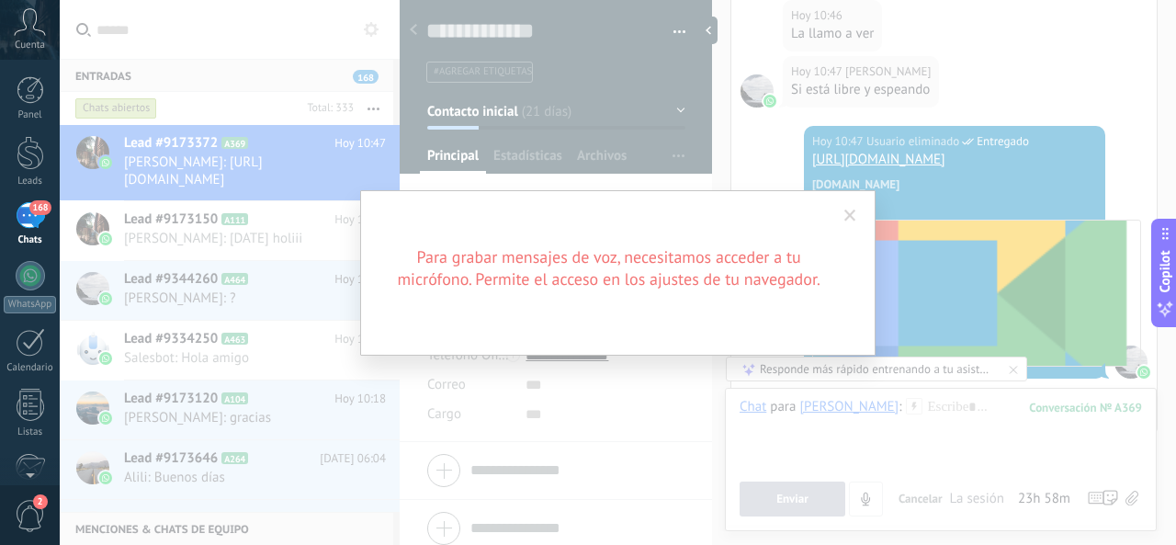
click at [853, 223] on span at bounding box center [850, 215] width 30 height 31
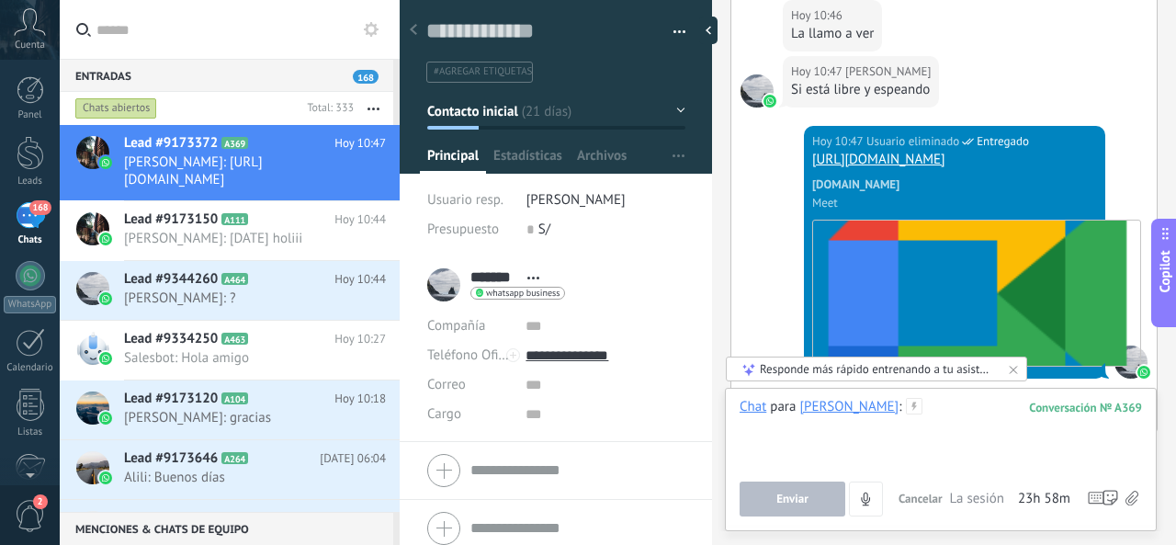
click at [951, 424] on div at bounding box center [941, 433] width 402 height 70
click at [945, 411] on div at bounding box center [941, 433] width 402 height 70
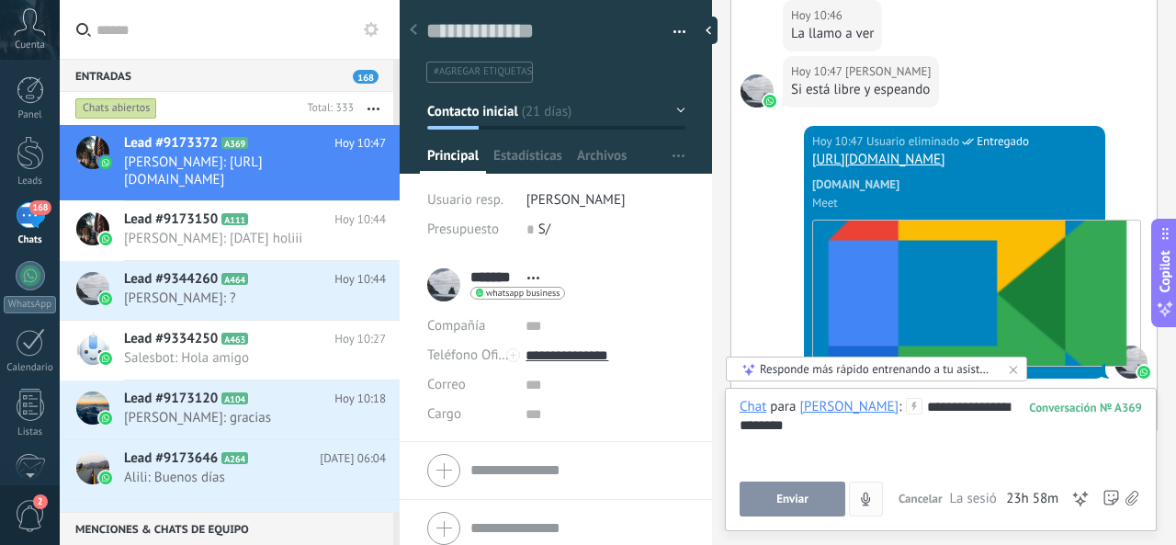
click at [820, 503] on button "Enviar" at bounding box center [793, 498] width 106 height 35
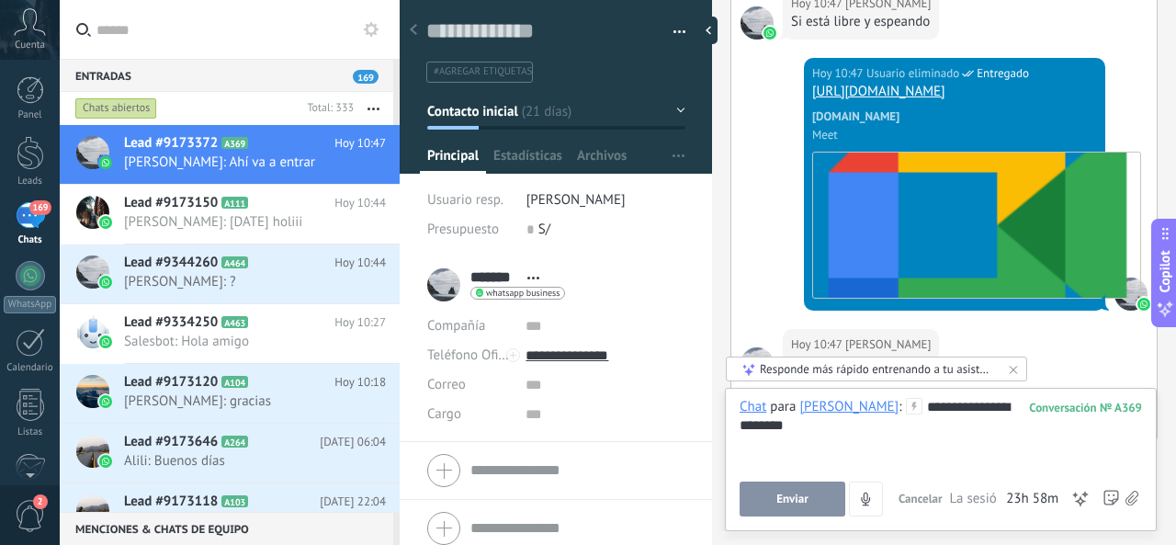
scroll to position [2245, 0]
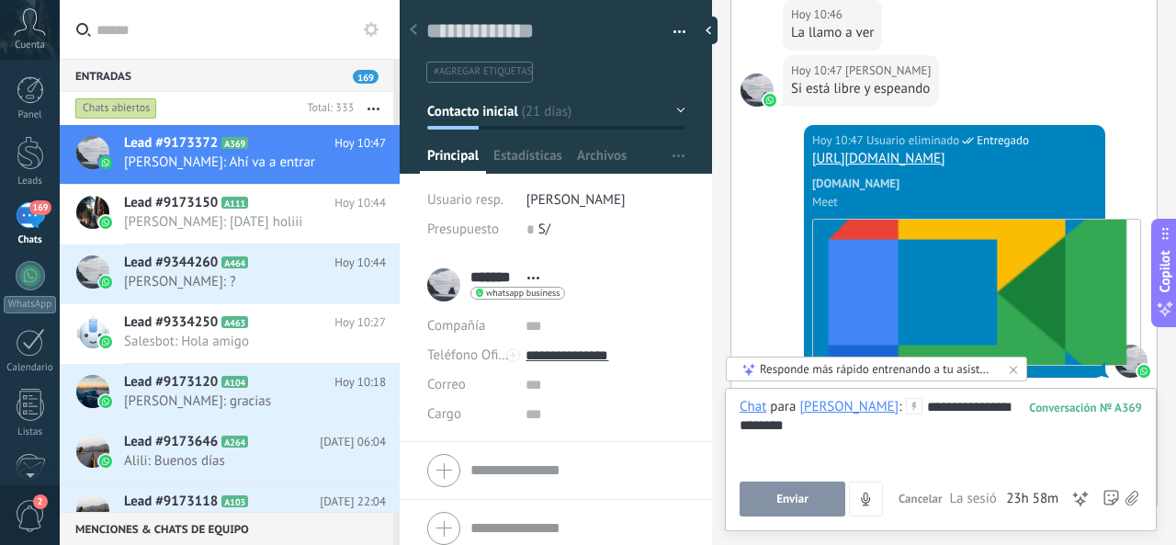
click at [945, 159] on link "[URL][DOMAIN_NAME]" at bounding box center [878, 158] width 133 height 17
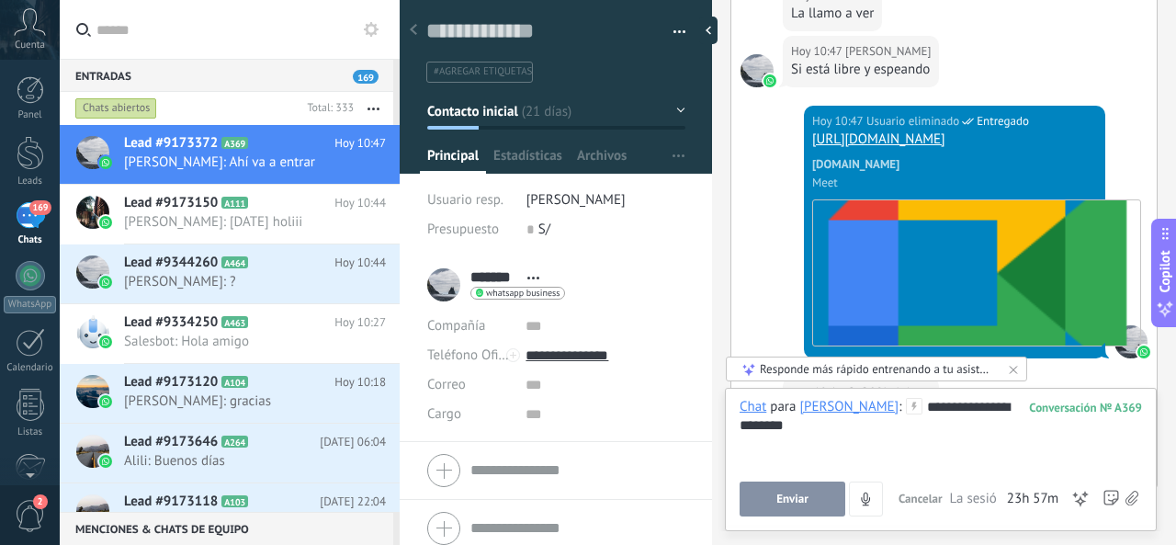
click at [244, 220] on span "[PERSON_NAME]: [DATE] holiii" at bounding box center [237, 221] width 227 height 17
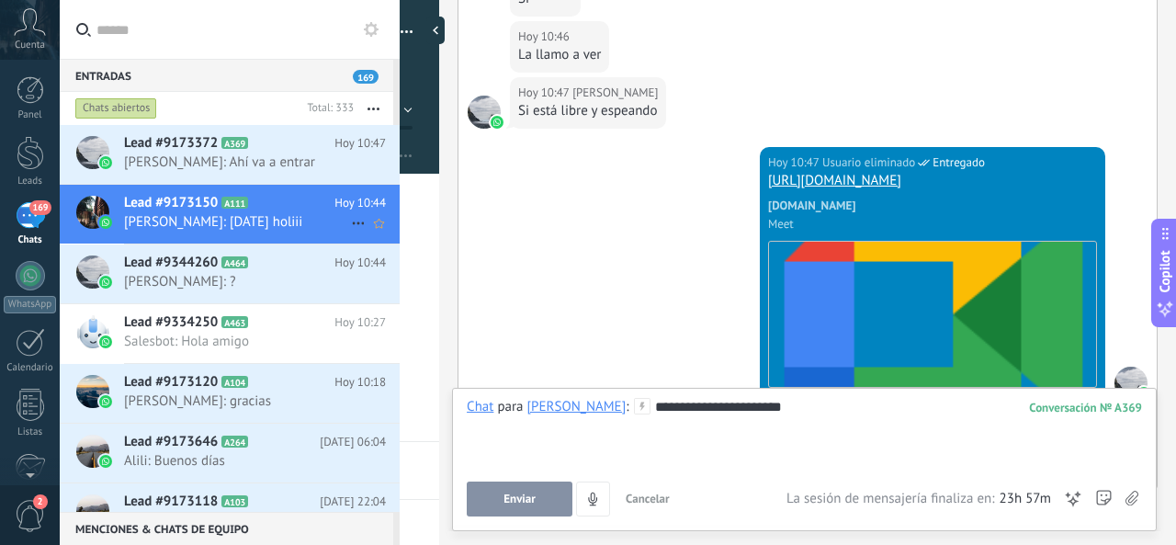
scroll to position [2388, 0]
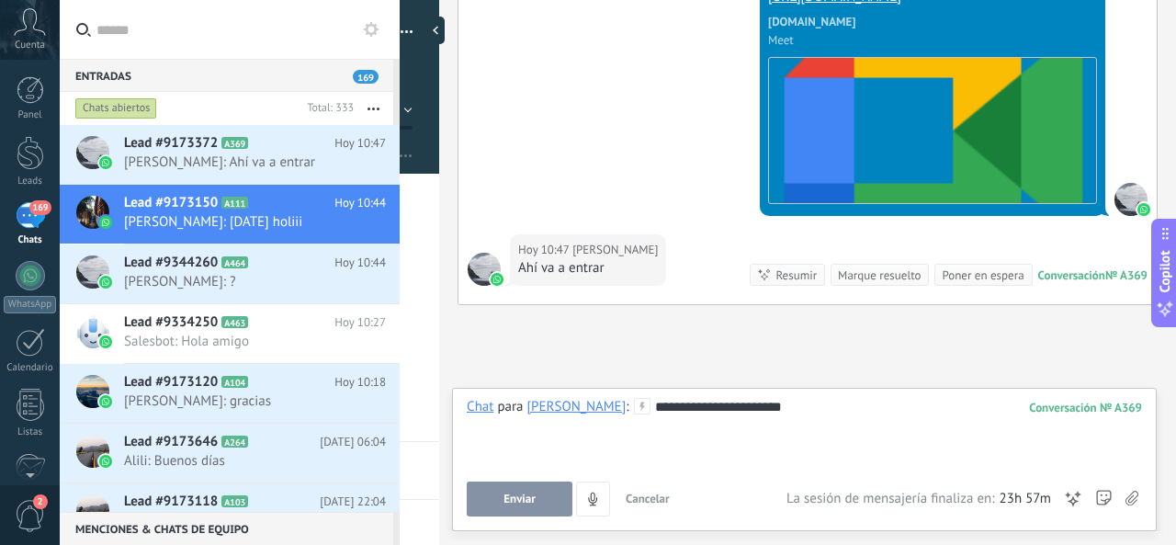
click at [673, 407] on div "**********" at bounding box center [805, 433] width 676 height 70
click at [213, 219] on span "[PERSON_NAME]: [DATE] holiii" at bounding box center [237, 221] width 227 height 17
click at [231, 159] on span "[PERSON_NAME]: Ahí va a entrar" at bounding box center [237, 161] width 227 height 17
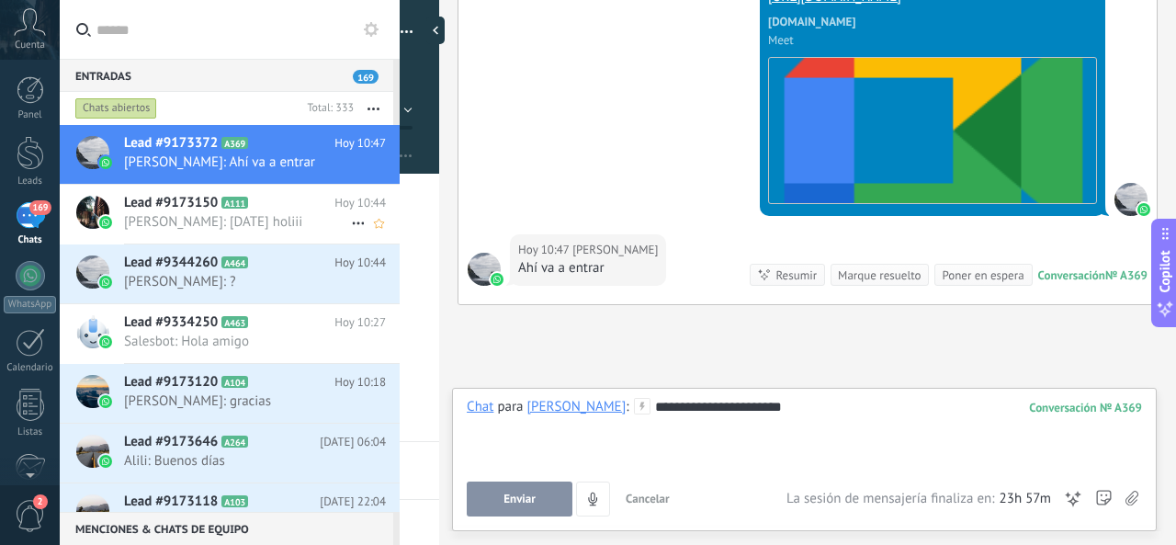
click at [228, 199] on span "A111" at bounding box center [234, 203] width 27 height 12
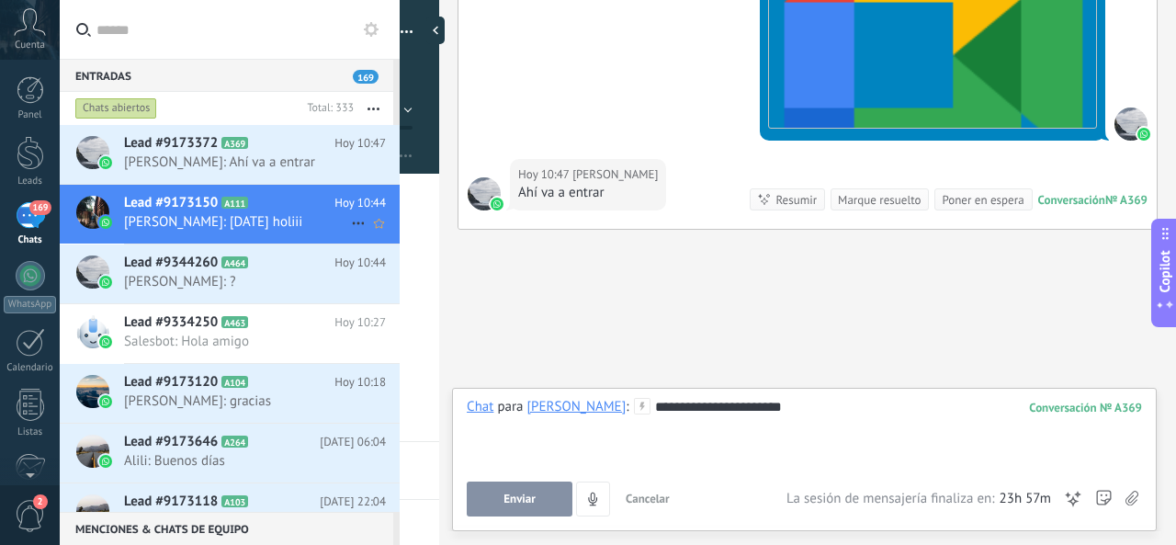
scroll to position [2480, 0]
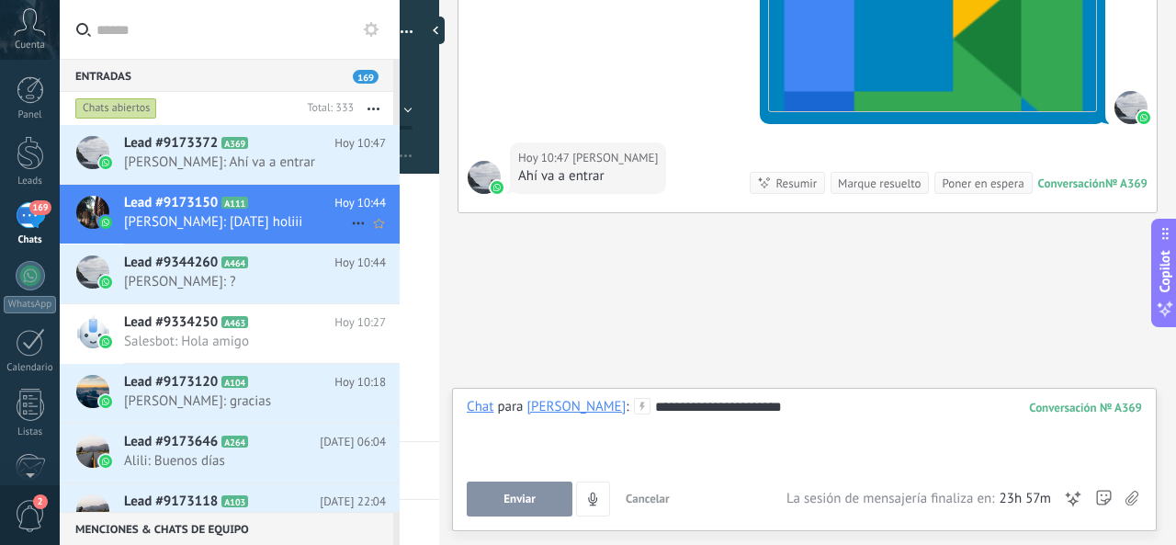
click at [252, 222] on span "[PERSON_NAME]: [DATE] holiii" at bounding box center [237, 221] width 227 height 17
click at [287, 279] on span "[PERSON_NAME]: ?" at bounding box center [237, 281] width 227 height 17
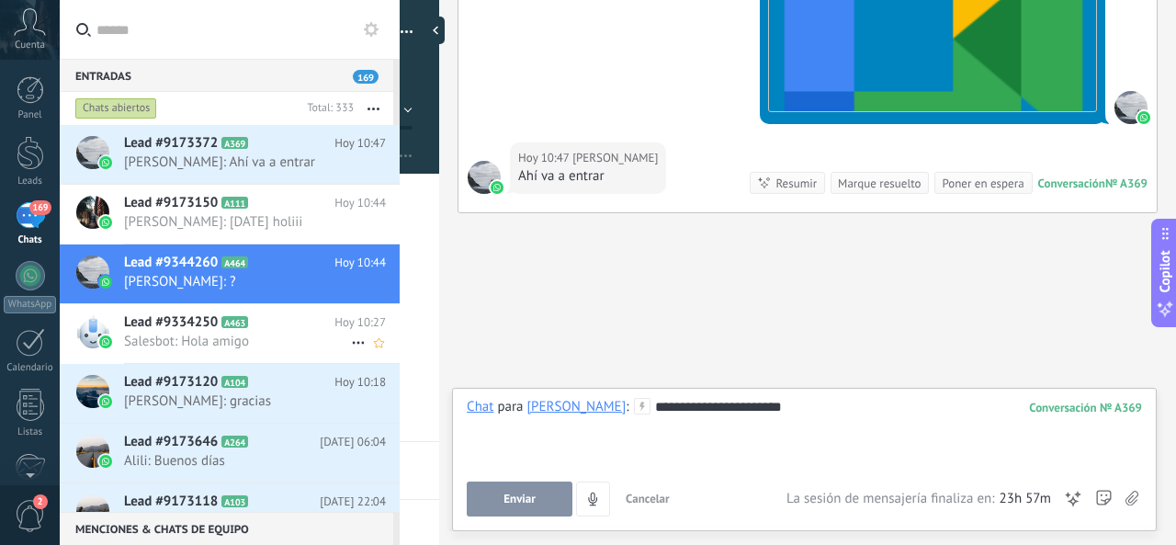
click at [208, 319] on span "Lead #9334250" at bounding box center [171, 322] width 94 height 18
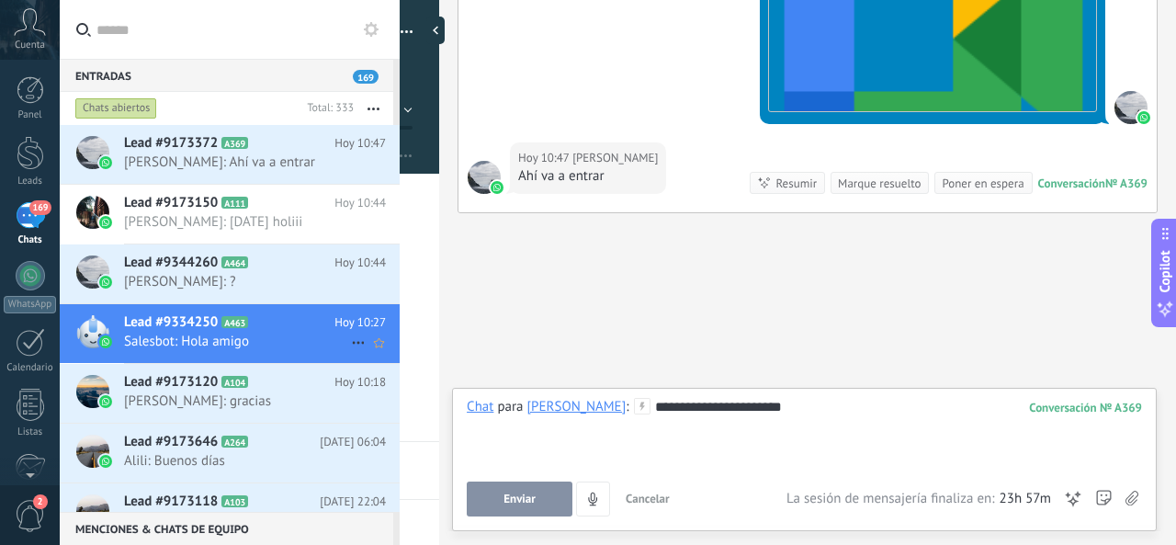
click at [268, 326] on icon at bounding box center [263, 322] width 18 height 18
click at [270, 326] on icon at bounding box center [263, 322] width 18 height 18
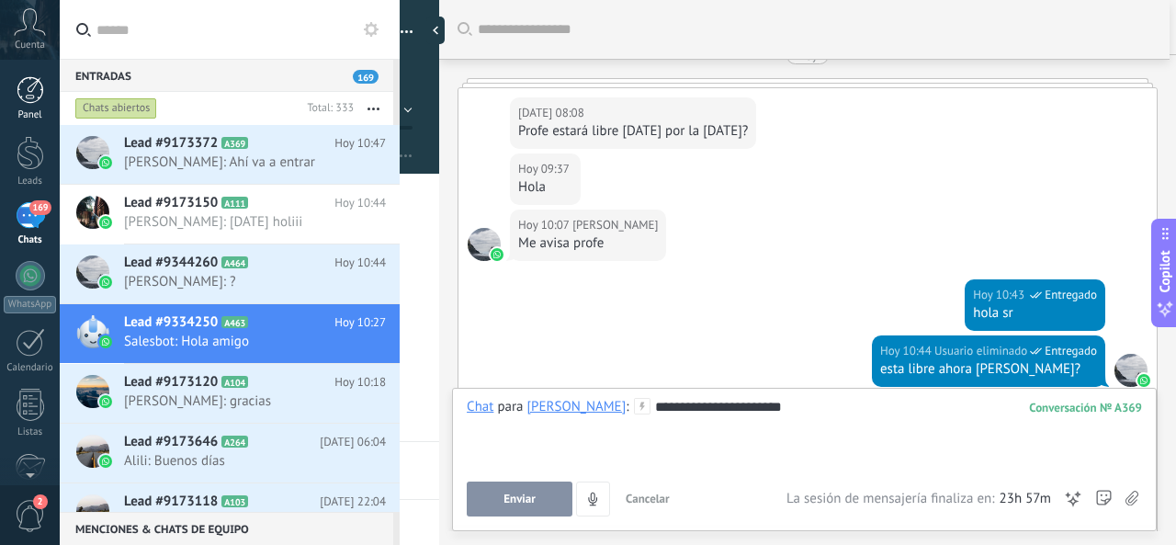
scroll to position [2204, 0]
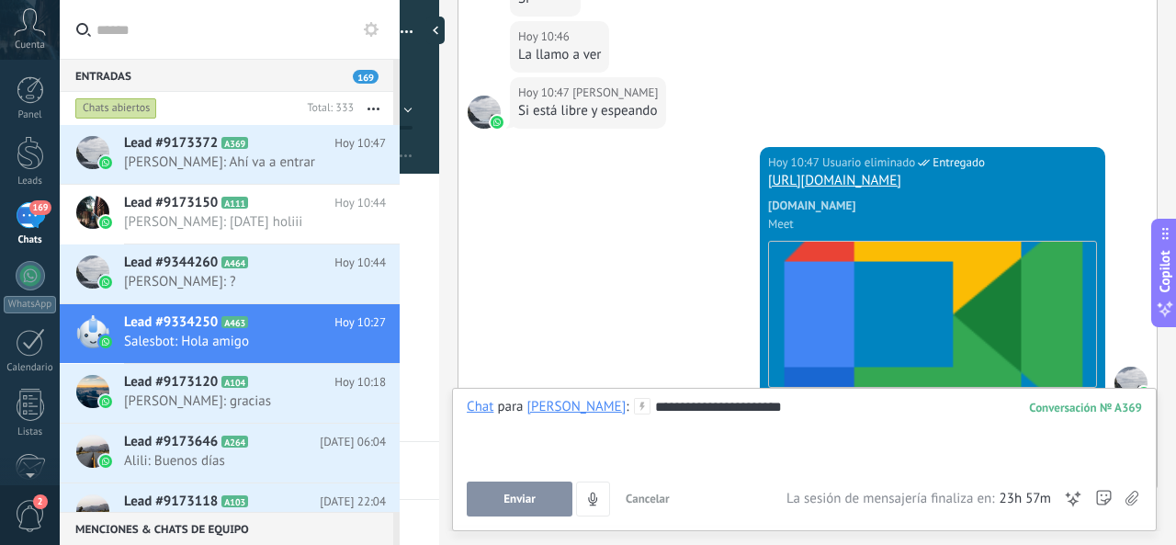
drag, startPoint x: 40, startPoint y: 91, endPoint x: 32, endPoint y: 225, distance: 134.3
click at [39, 92] on div at bounding box center [31, 90] width 28 height 28
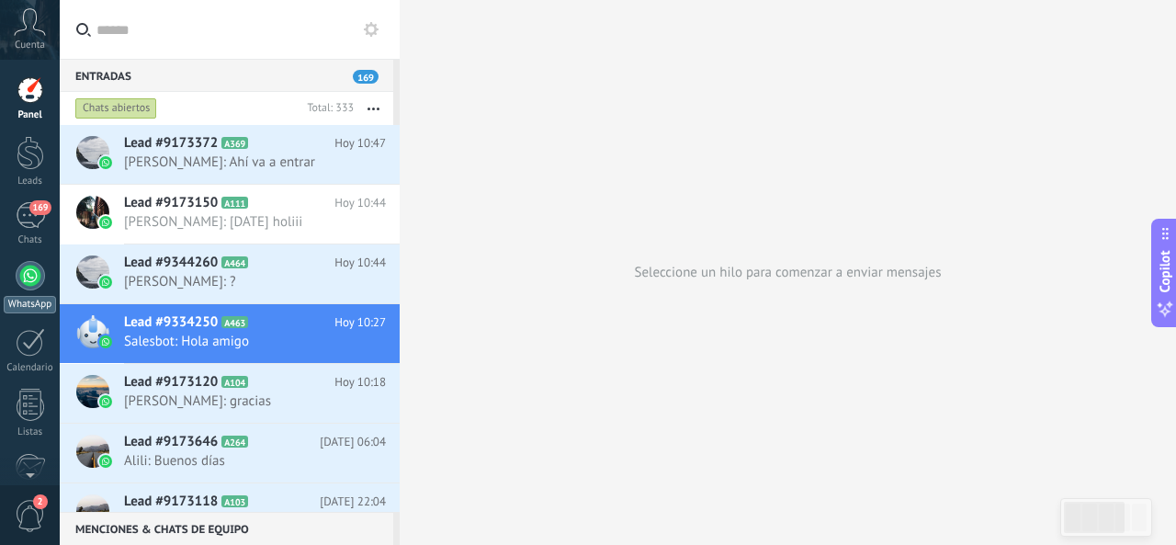
click at [28, 277] on div at bounding box center [30, 275] width 29 height 29
click at [260, 328] on icon at bounding box center [263, 322] width 18 height 18
click at [247, 164] on span "[PERSON_NAME]: Ahí va a entrar" at bounding box center [237, 161] width 227 height 17
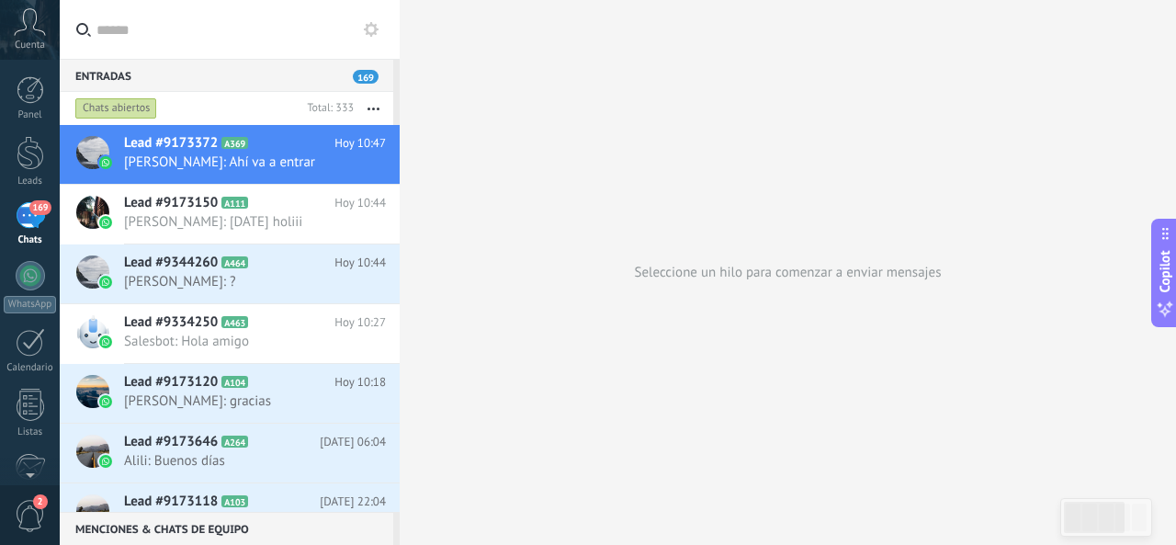
click at [823, 297] on div "Seleccione un hilo para comenzar a enviar mensajes" at bounding box center [788, 272] width 776 height 545
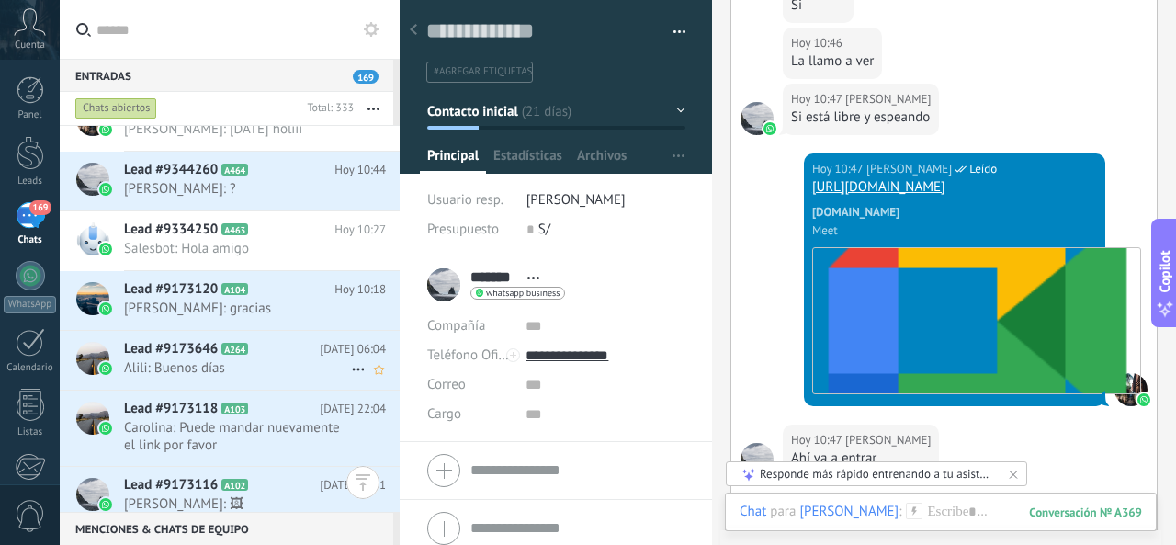
scroll to position [186, 0]
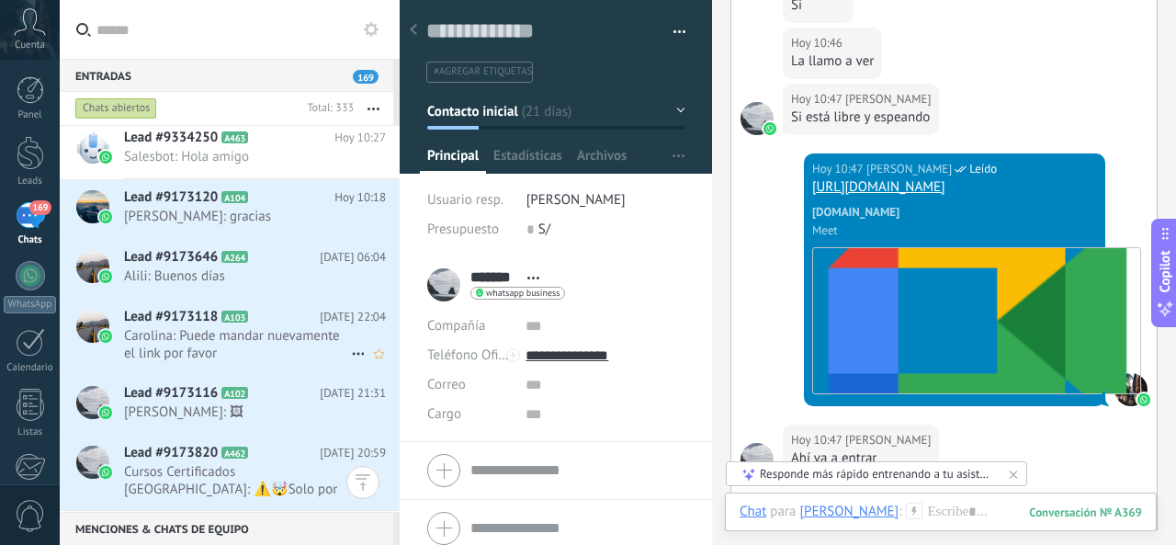
click at [276, 339] on span "Carolina: Puede mandar nuevamente el link por favor" at bounding box center [237, 344] width 227 height 35
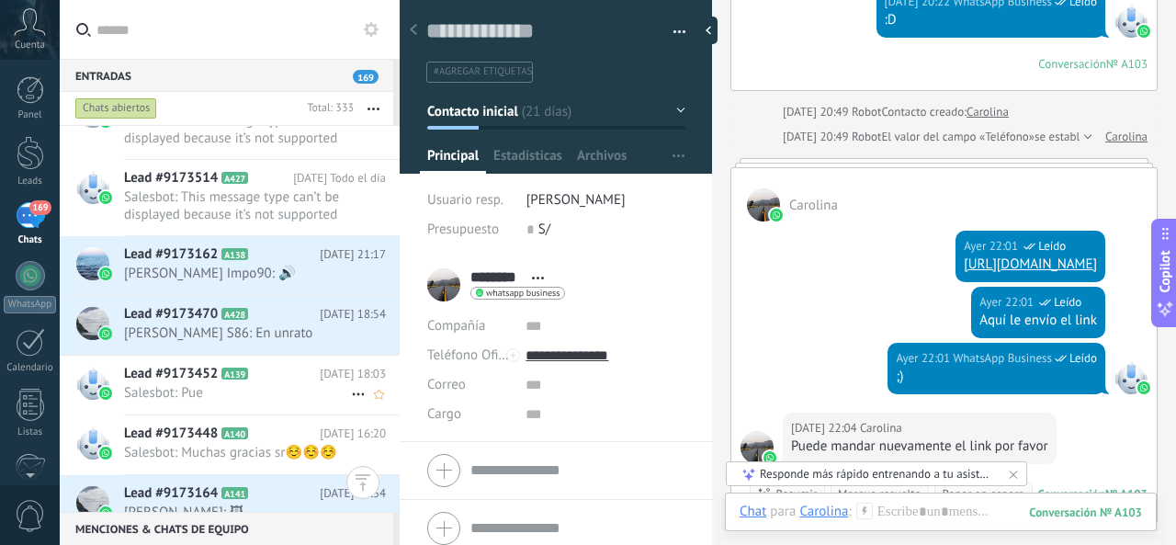
scroll to position [3126, 0]
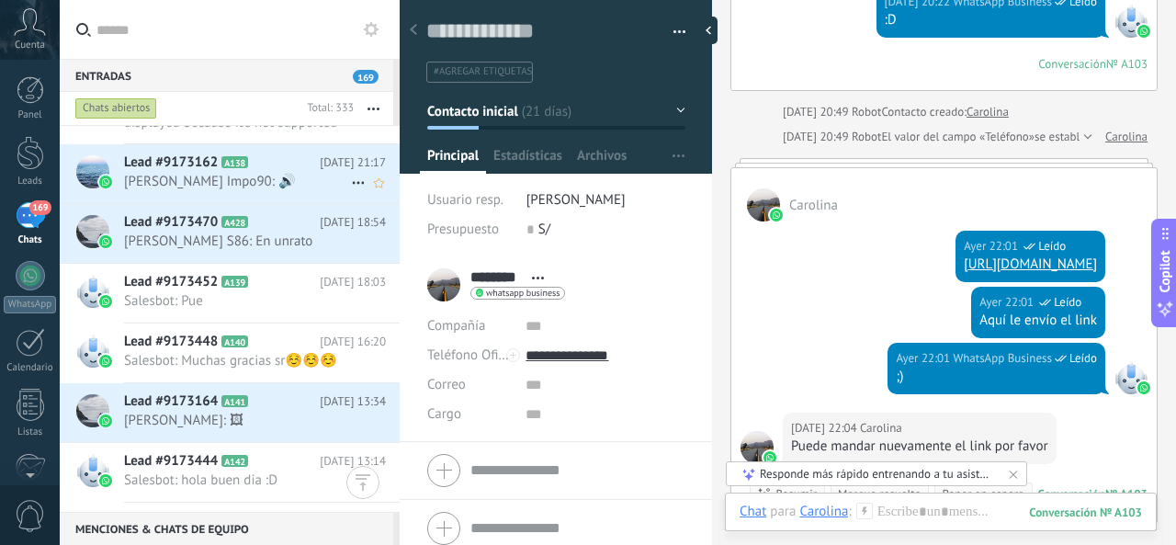
click at [271, 173] on span "Sheyla Condo Impo90: 🔊" at bounding box center [237, 181] width 227 height 17
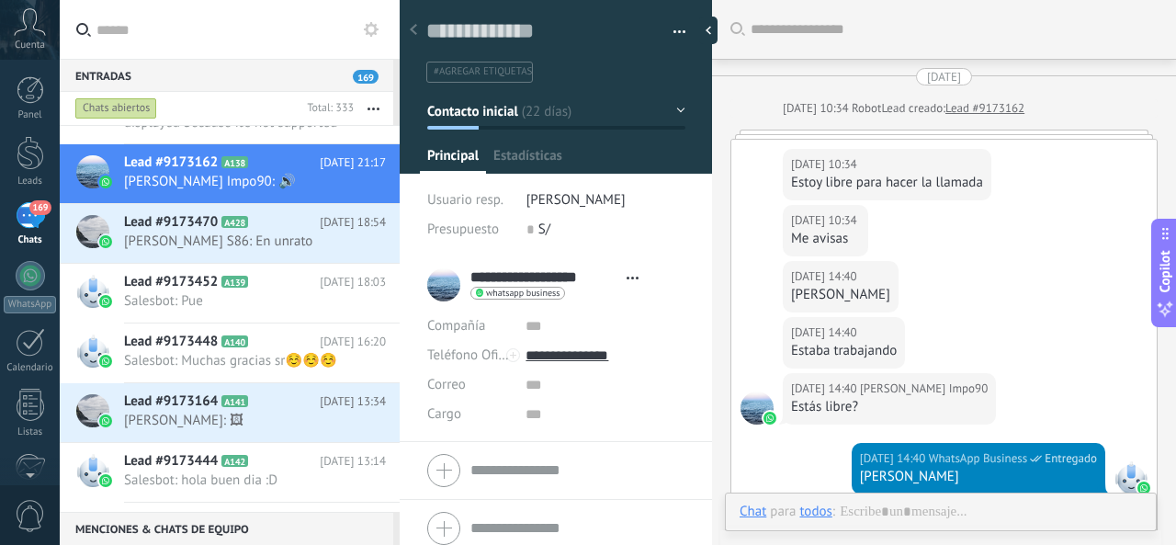
type textarea "**********"
